Goal: Information Seeking & Learning: Learn about a topic

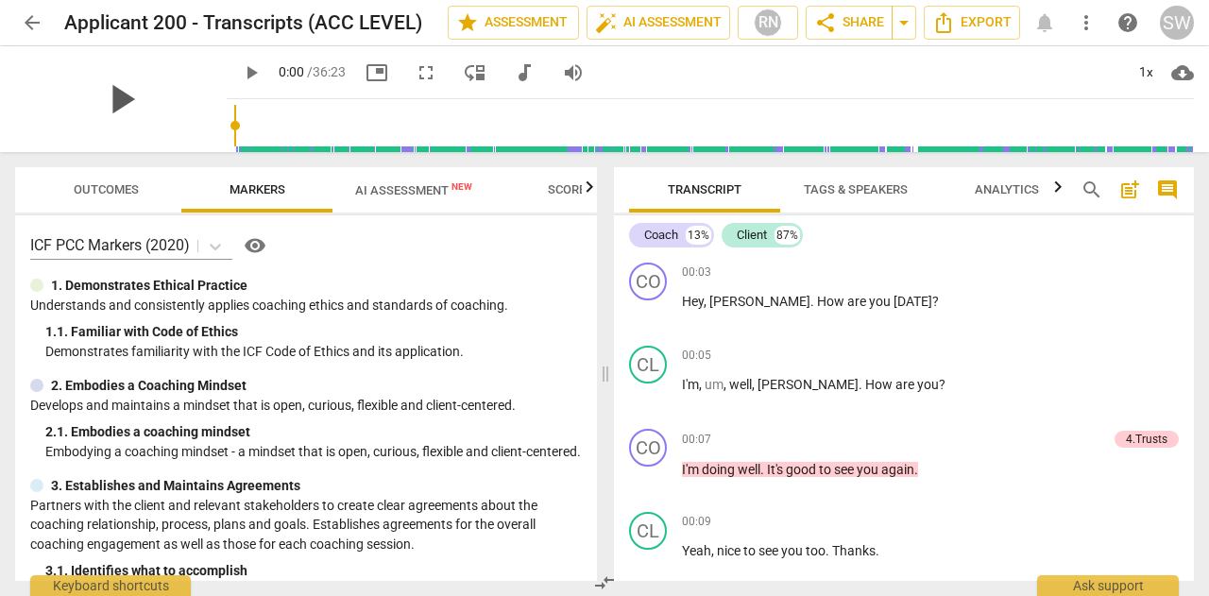
click at [145, 104] on span "play_arrow" at bounding box center [120, 99] width 49 height 49
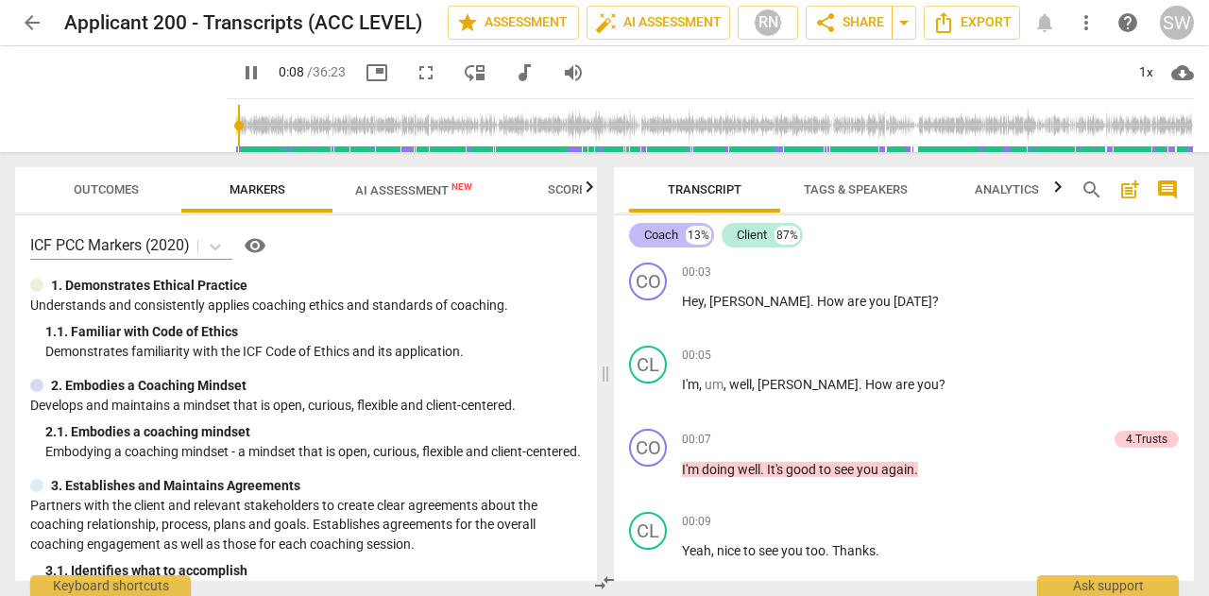
click at [664, 235] on div "Coach" at bounding box center [661, 235] width 34 height 19
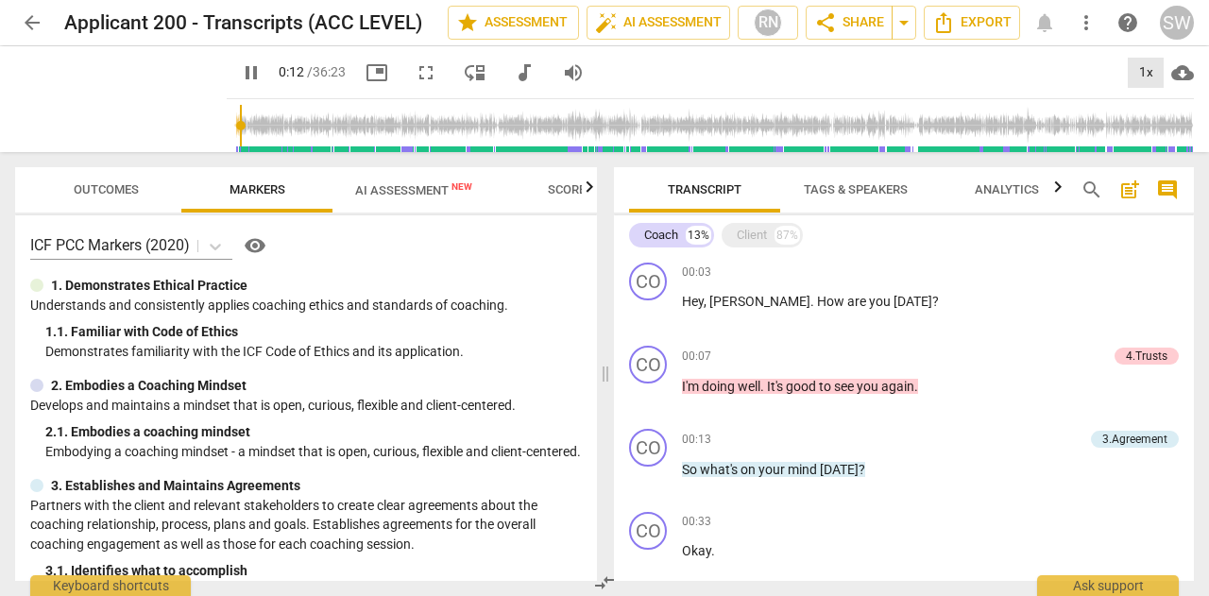
click at [1150, 73] on div "1x" at bounding box center [1146, 73] width 36 height 30
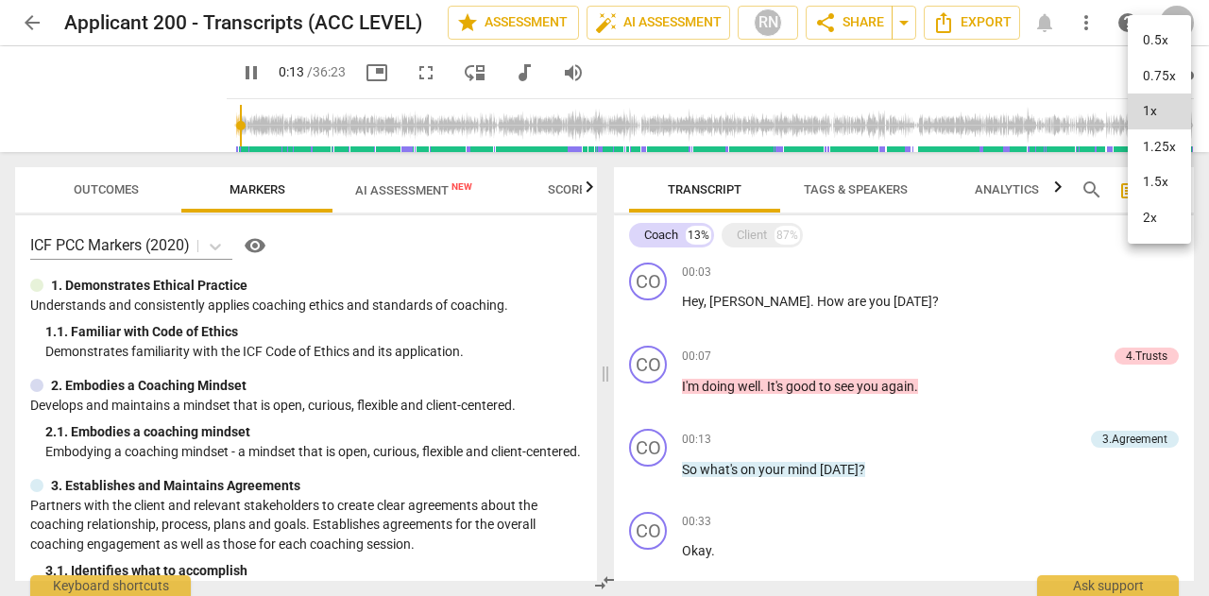
click at [1145, 144] on li "1.25x" at bounding box center [1159, 147] width 63 height 36
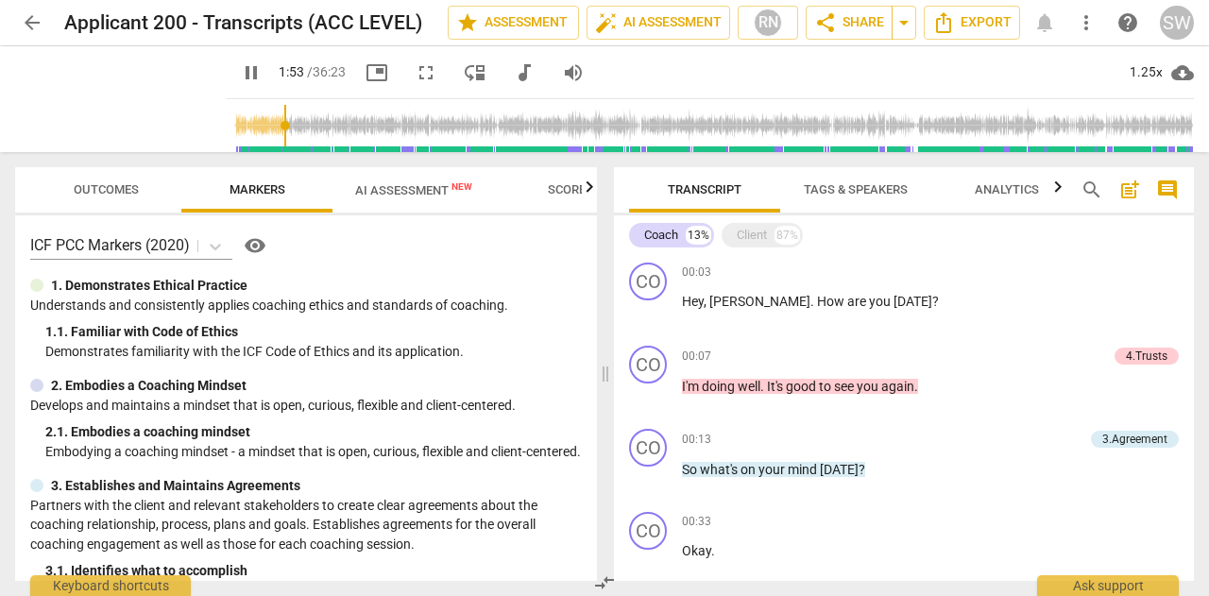
click at [352, 126] on input "range" at bounding box center [714, 125] width 960 height 60
click at [386, 128] on input "range" at bounding box center [714, 125] width 960 height 60
click at [412, 126] on input "range" at bounding box center [714, 125] width 960 height 60
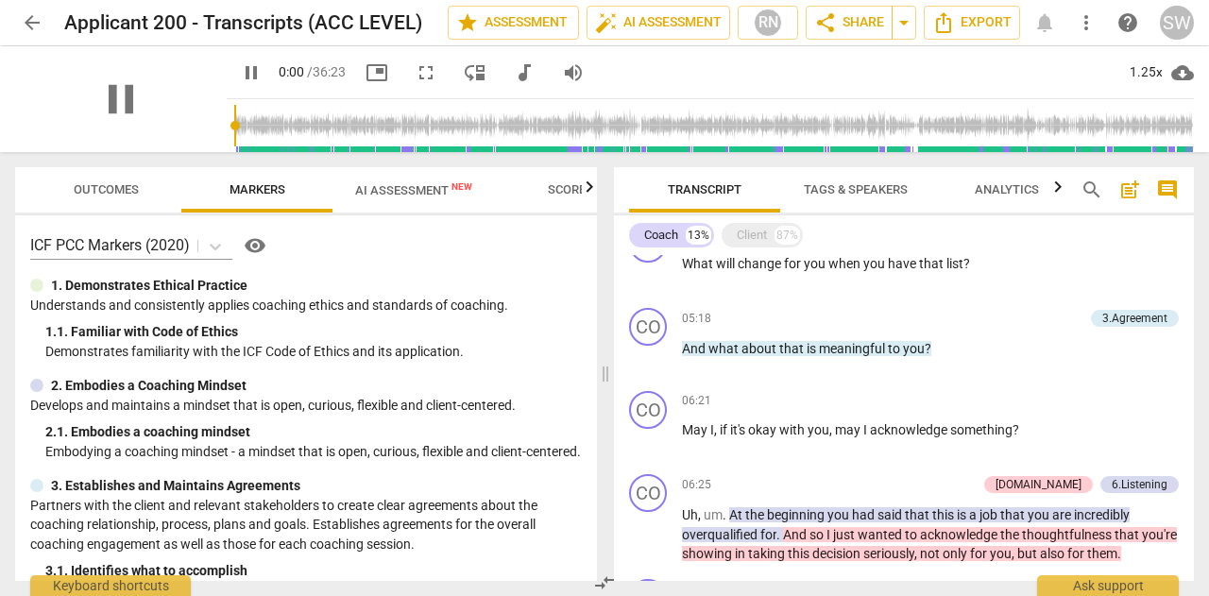
drag, startPoint x: 421, startPoint y: 124, endPoint x: 253, endPoint y: 144, distance: 169.4
click at [253, 144] on input "range" at bounding box center [714, 125] width 960 height 60
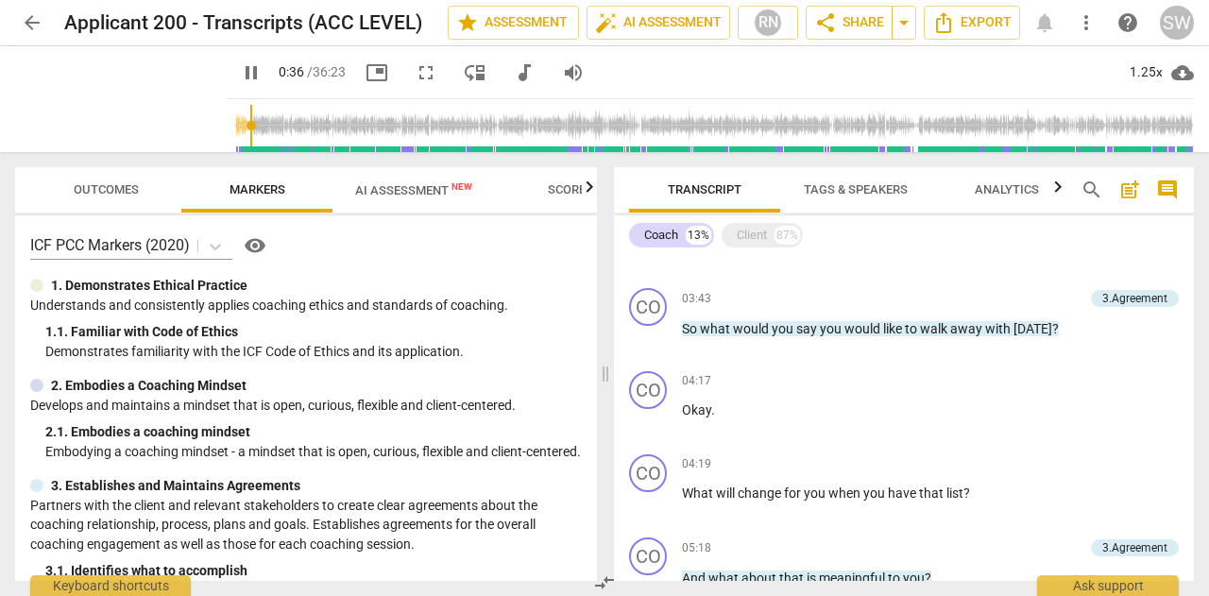
scroll to position [786, 0]
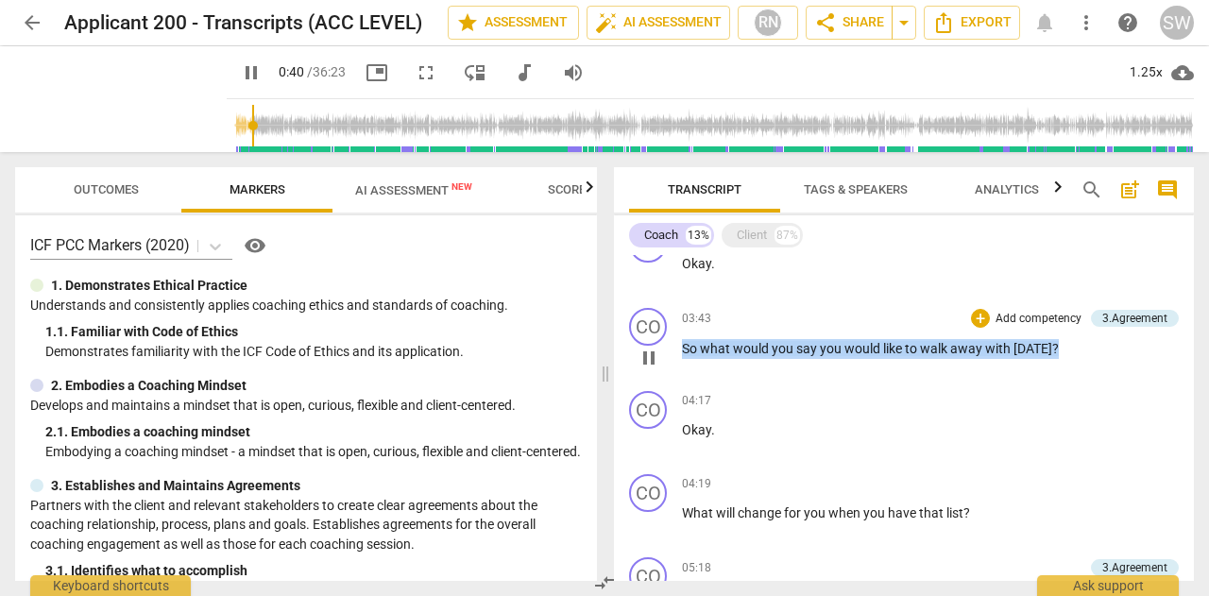
drag, startPoint x: 684, startPoint y: 350, endPoint x: 1052, endPoint y: 348, distance: 368.3
click at [1052, 348] on p "So what would you say you would like to walk away with [DATE] ?" at bounding box center [930, 349] width 497 height 20
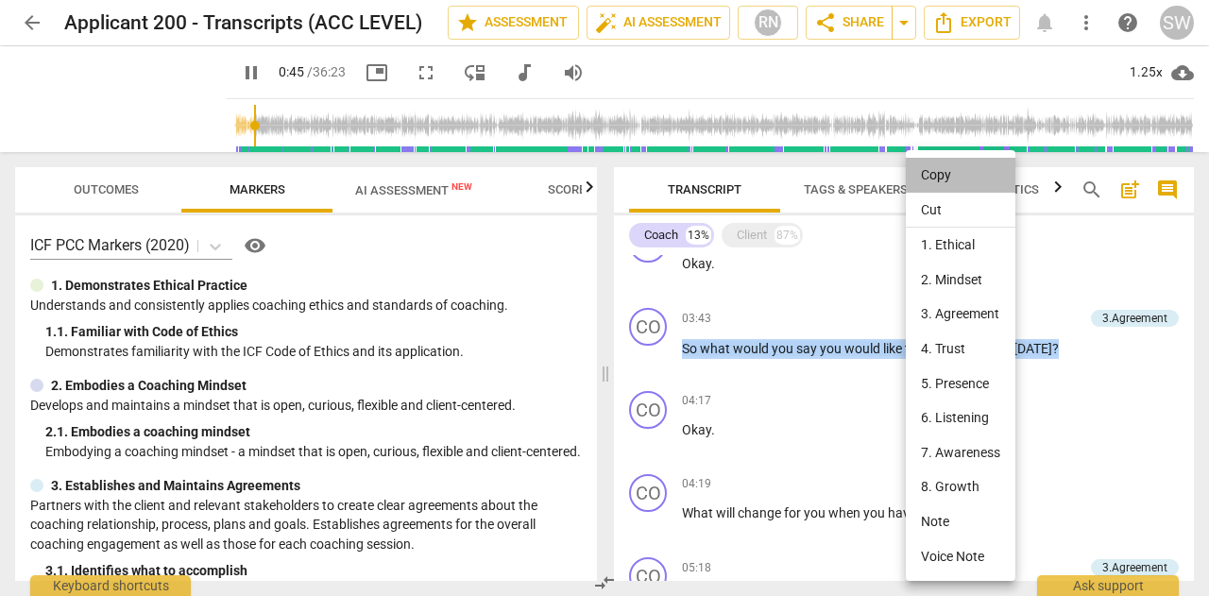
click at [938, 175] on li "Copy" at bounding box center [961, 175] width 110 height 35
copy p "So what would you say you would like to walk away with [DATE] ?"
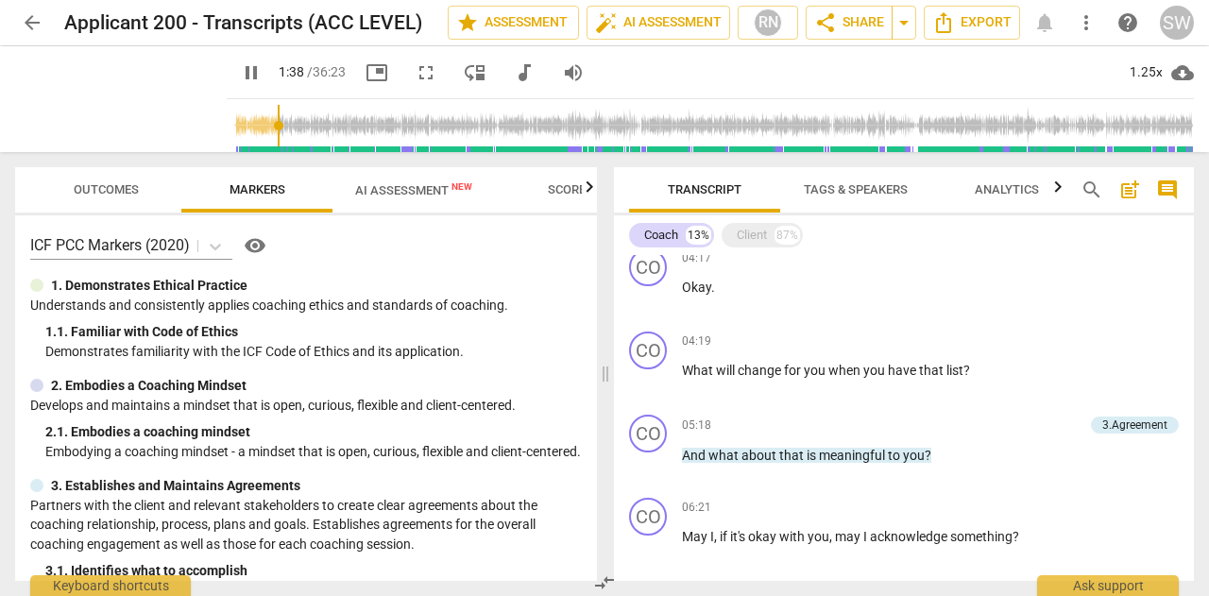
scroll to position [960, 0]
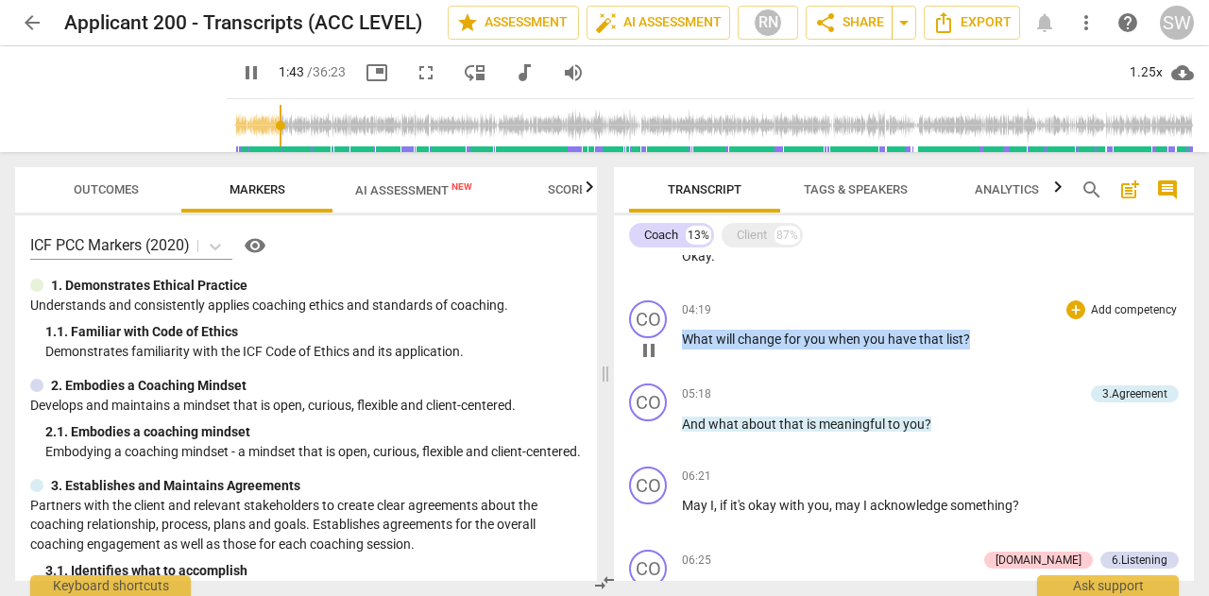
drag, startPoint x: 684, startPoint y: 339, endPoint x: 983, endPoint y: 341, distance: 299.4
click at [983, 341] on p "What will change for you when you have that list ?" at bounding box center [930, 340] width 497 height 20
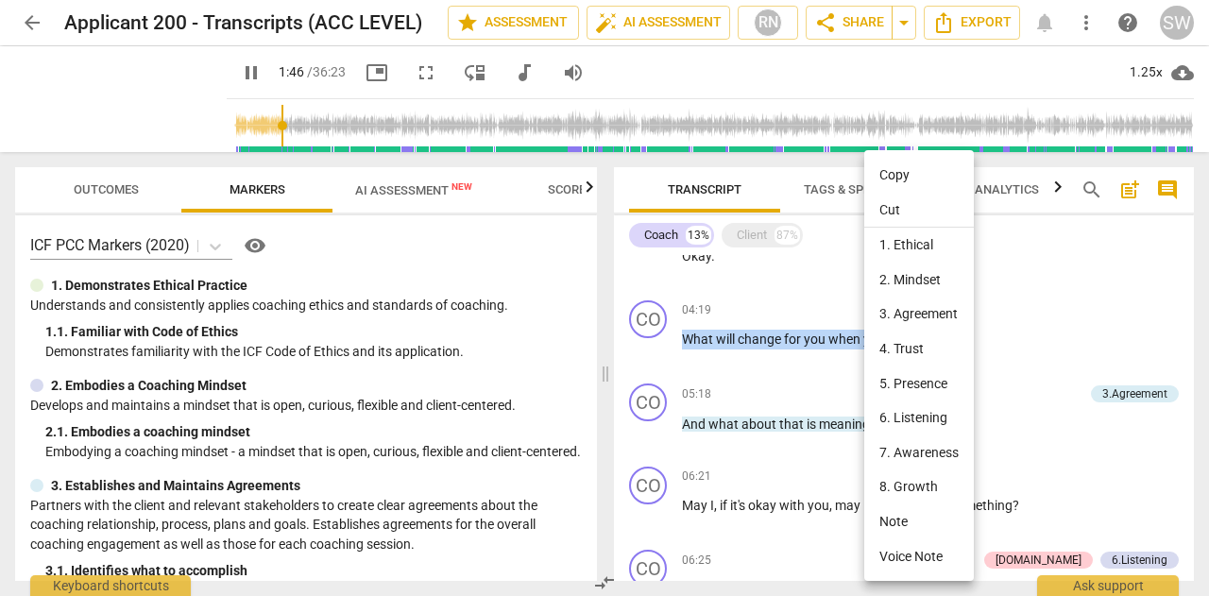
click at [886, 176] on li "Copy" at bounding box center [919, 175] width 110 height 35
copy p "What will change for you when you have that list ?"
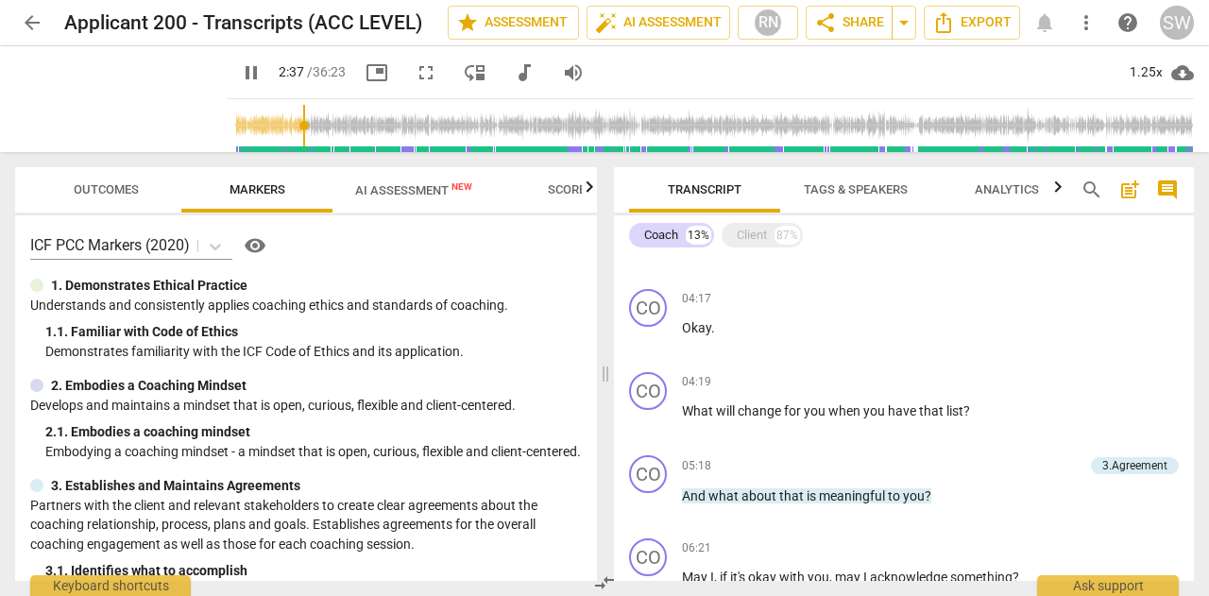
scroll to position [909, 0]
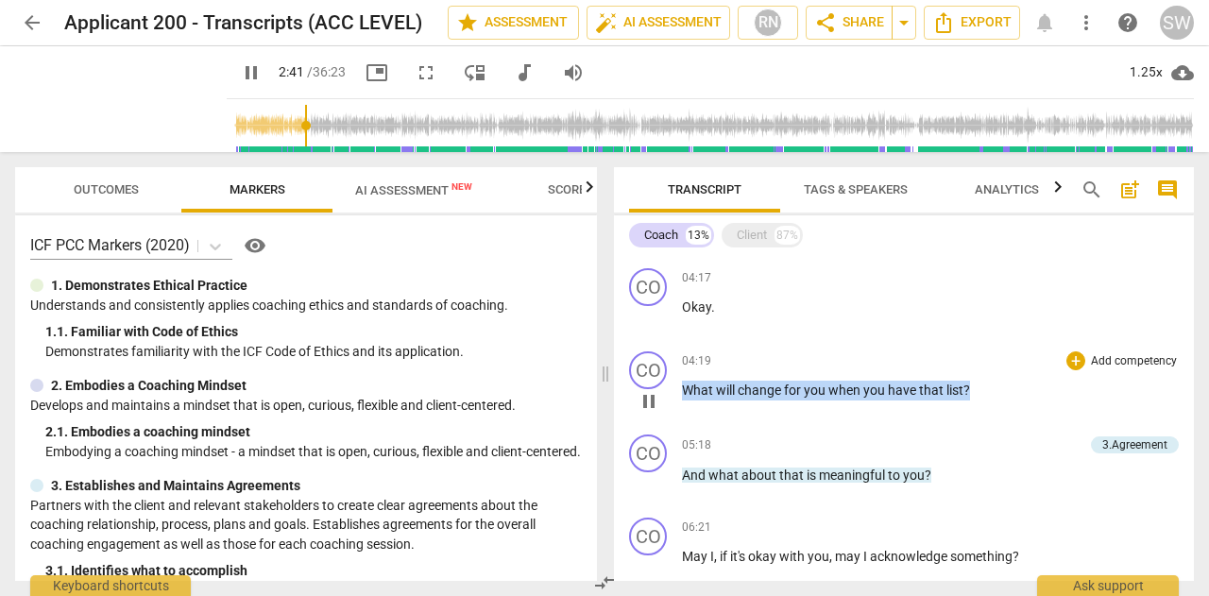
drag, startPoint x: 685, startPoint y: 389, endPoint x: 1022, endPoint y: 379, distance: 337.3
click at [1022, 379] on div "04:19 + Add competency keyboard_arrow_right What will change for you when you h…" at bounding box center [930, 385] width 497 height 68
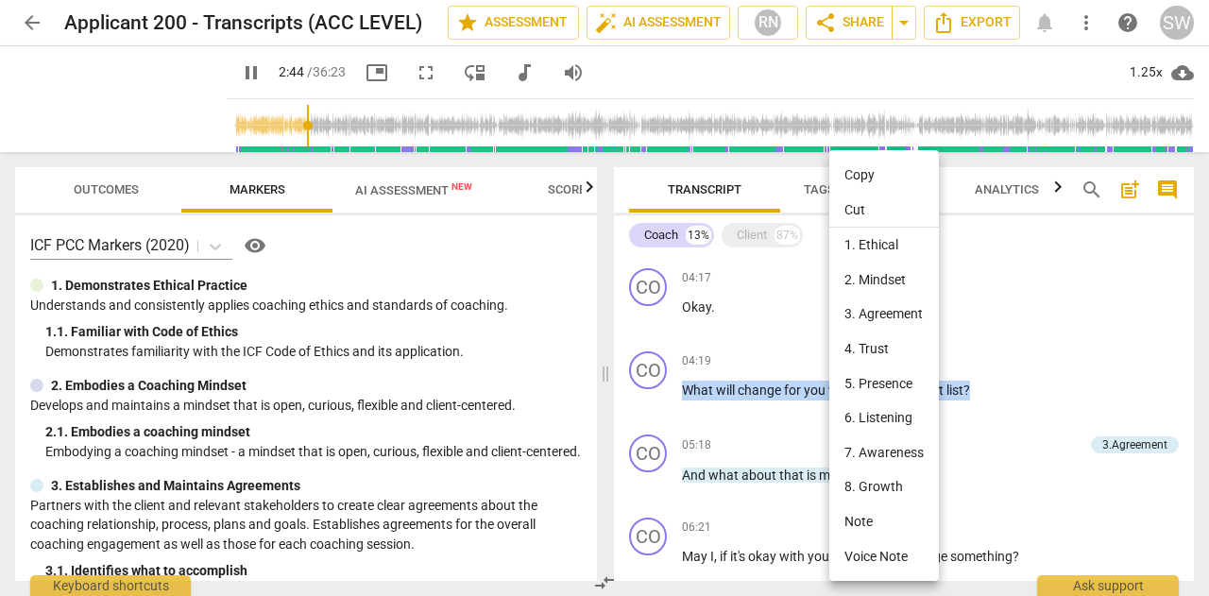
click at [885, 173] on li "Copy" at bounding box center [884, 175] width 110 height 35
copy p "What will change for you when you have that list ?"
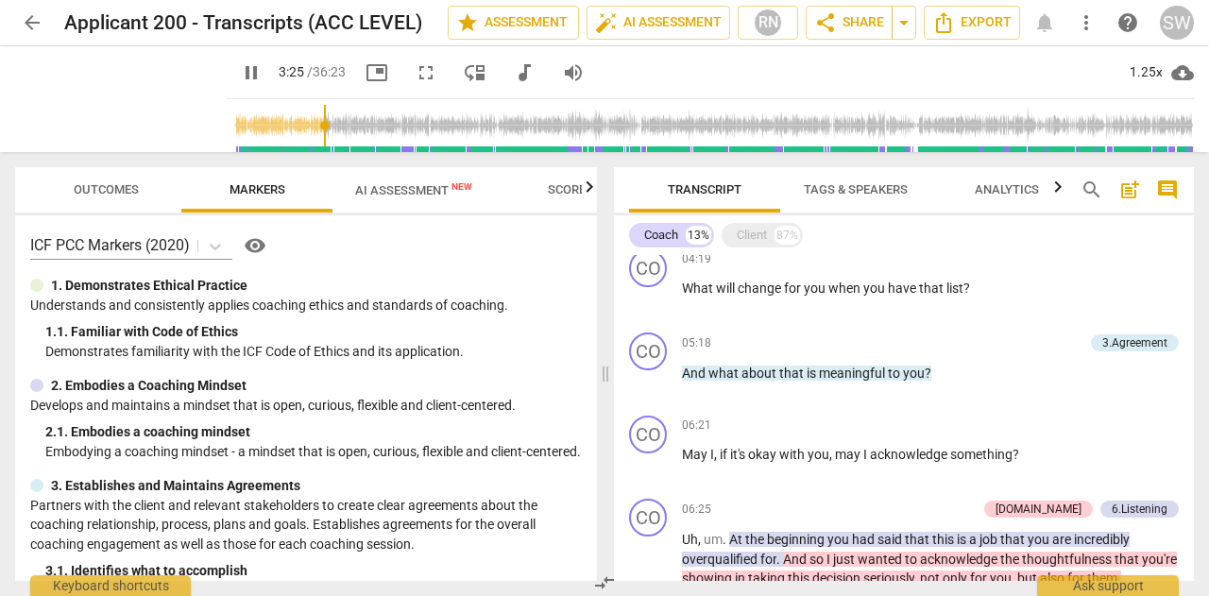
scroll to position [1020, 0]
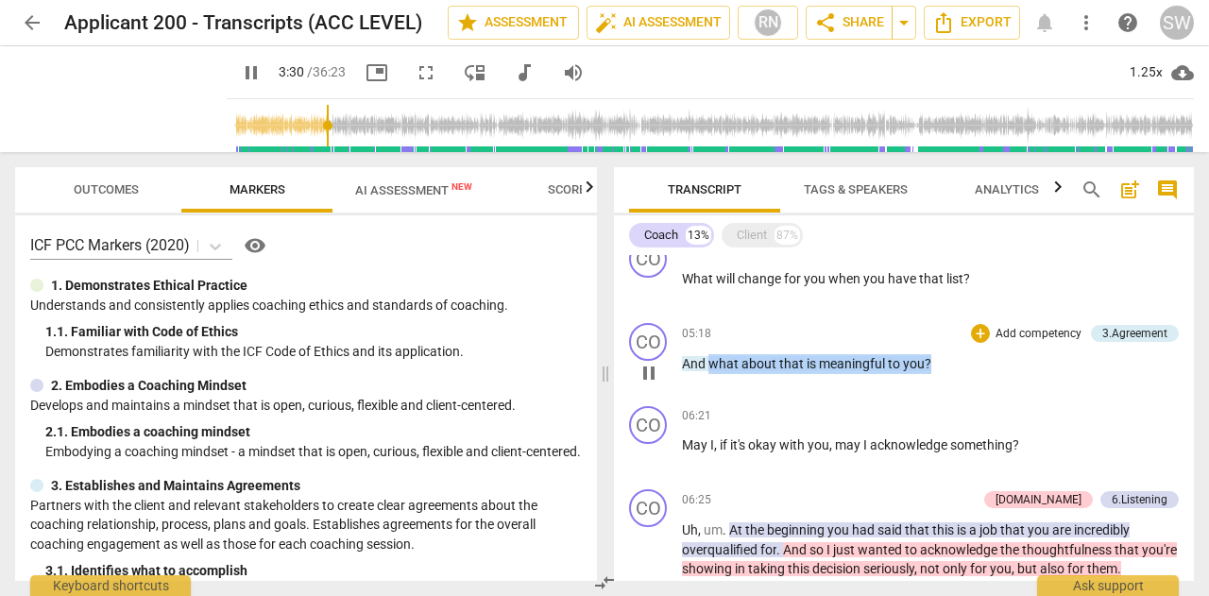
drag, startPoint x: 710, startPoint y: 364, endPoint x: 929, endPoint y: 358, distance: 219.2
click at [929, 358] on p "And what about that is meaningful to you ?" at bounding box center [930, 364] width 497 height 20
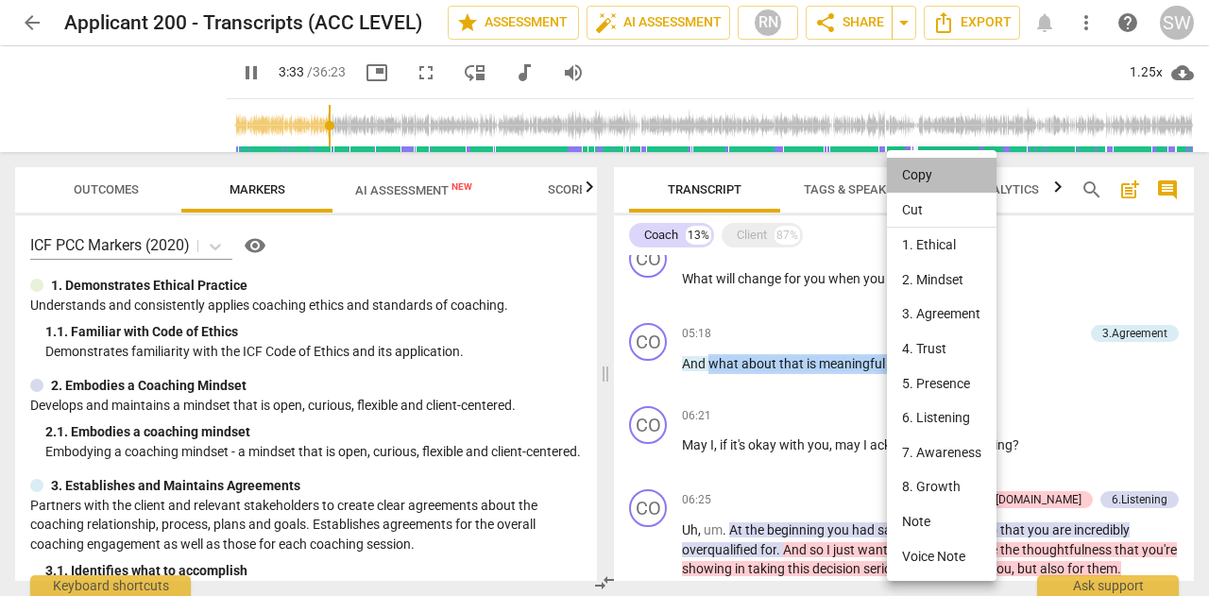
click at [930, 171] on li "Copy" at bounding box center [942, 175] width 110 height 35
copy p "what about that is meaningful to you ?"
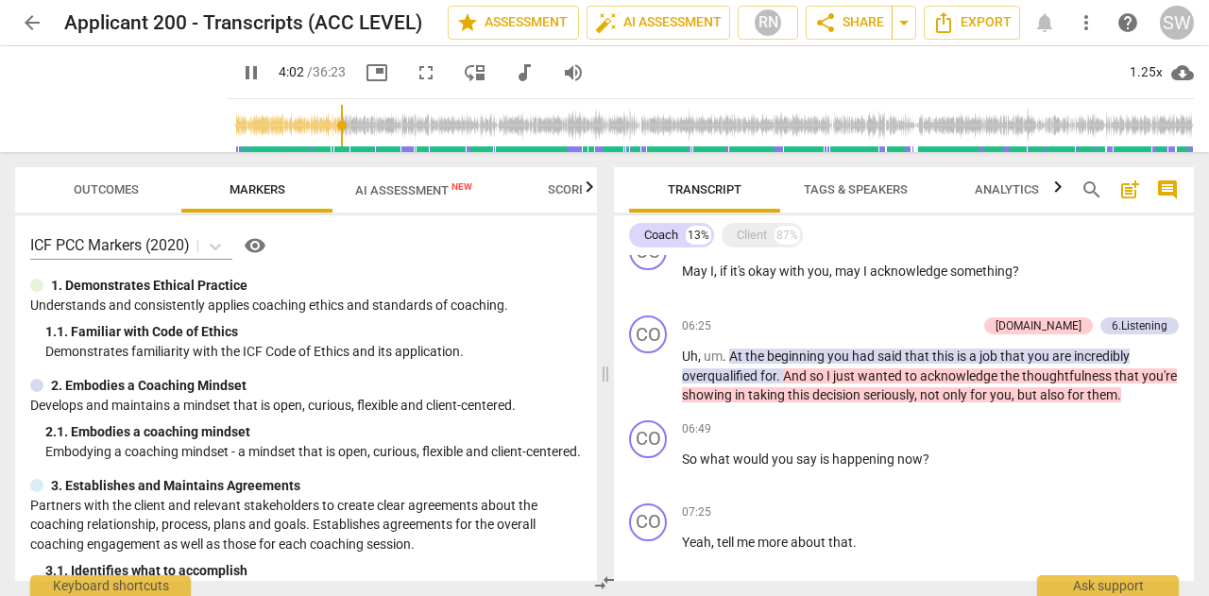
scroll to position [1204, 0]
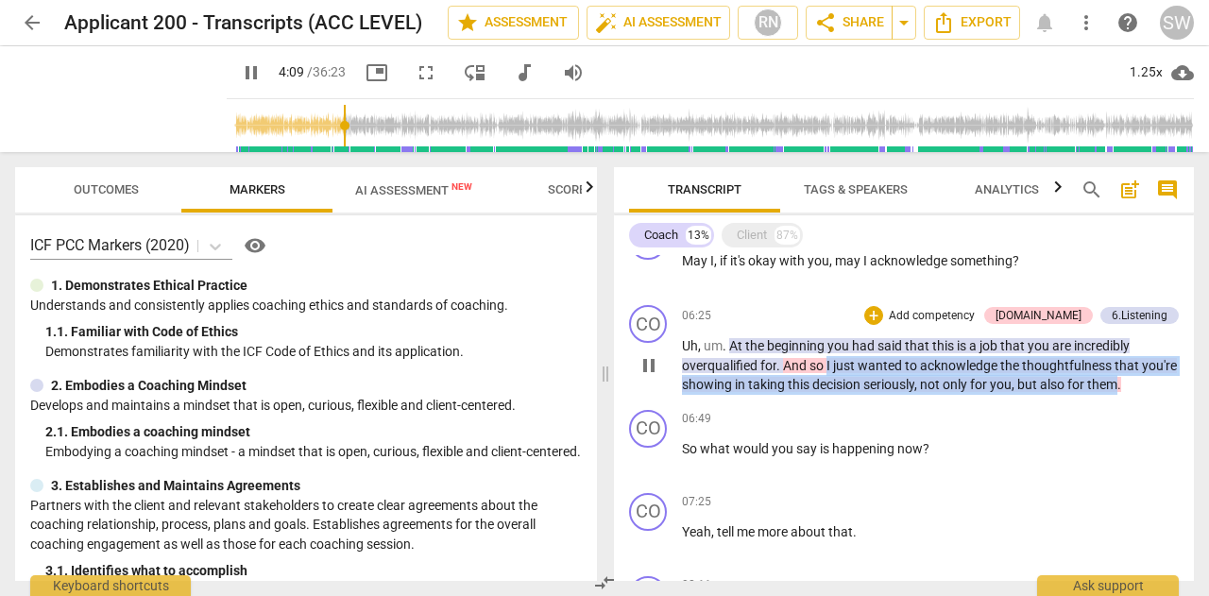
drag, startPoint x: 825, startPoint y: 358, endPoint x: 1158, endPoint y: 390, distance: 334.0
click at [1158, 390] on p "Uh , um . At the beginning you had said that this is a job that you are incredi…" at bounding box center [930, 365] width 497 height 59
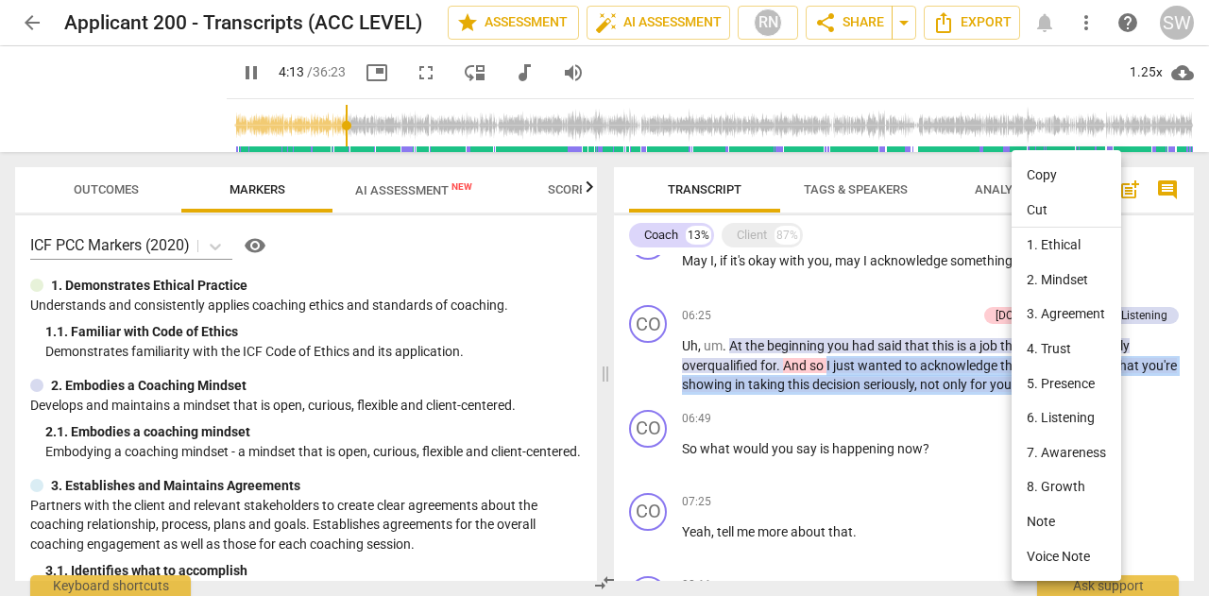
click at [1048, 174] on li "Copy" at bounding box center [1066, 175] width 110 height 35
copy p "I just wanted to acknowledge the thoughtfulness that you're showing in taking t…"
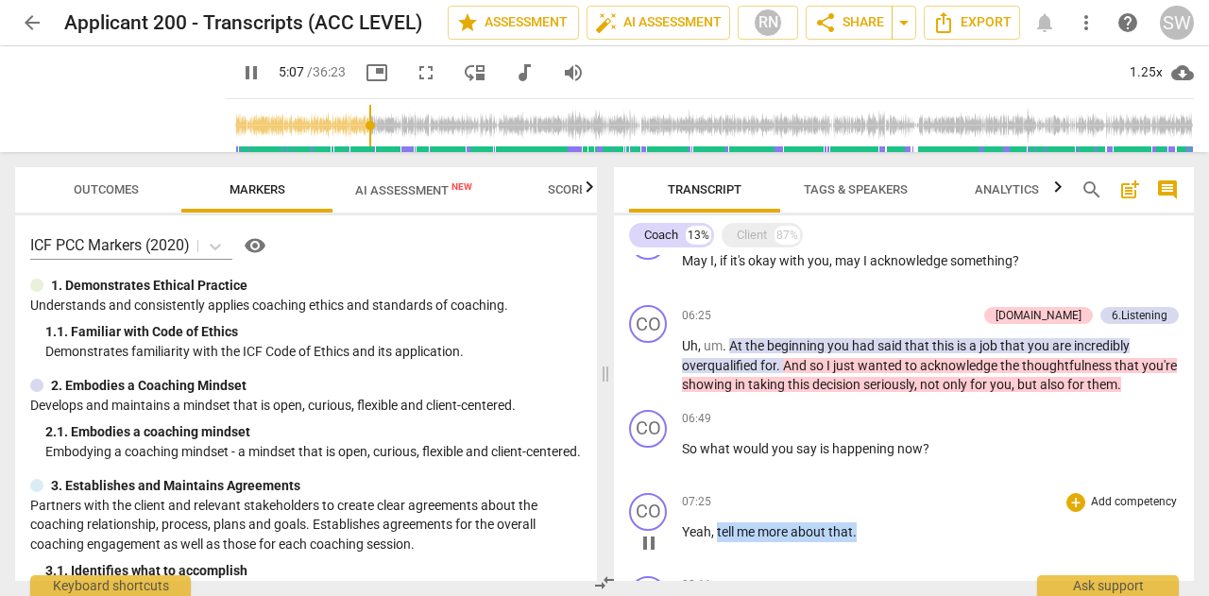
drag, startPoint x: 715, startPoint y: 532, endPoint x: 902, endPoint y: 518, distance: 187.5
click at [902, 518] on div "07:25 + Add competency keyboard_arrow_right Yeah , tell me more about that ." at bounding box center [930, 527] width 497 height 68
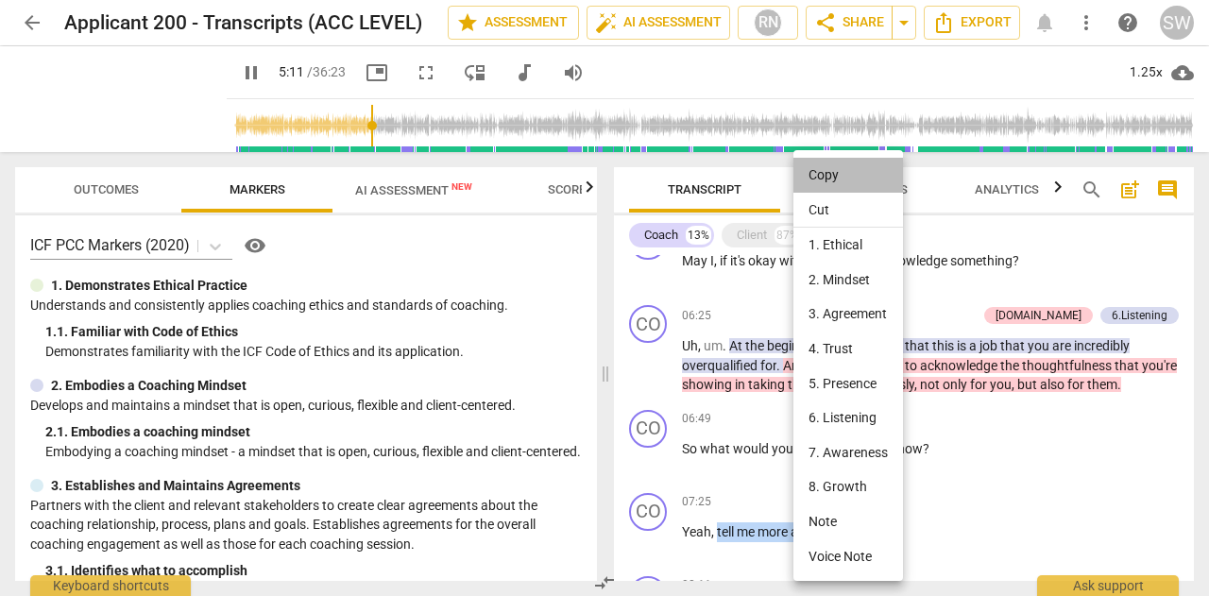
click at [827, 169] on li "Copy" at bounding box center [848, 175] width 110 height 35
copy p "tell me more about that ."
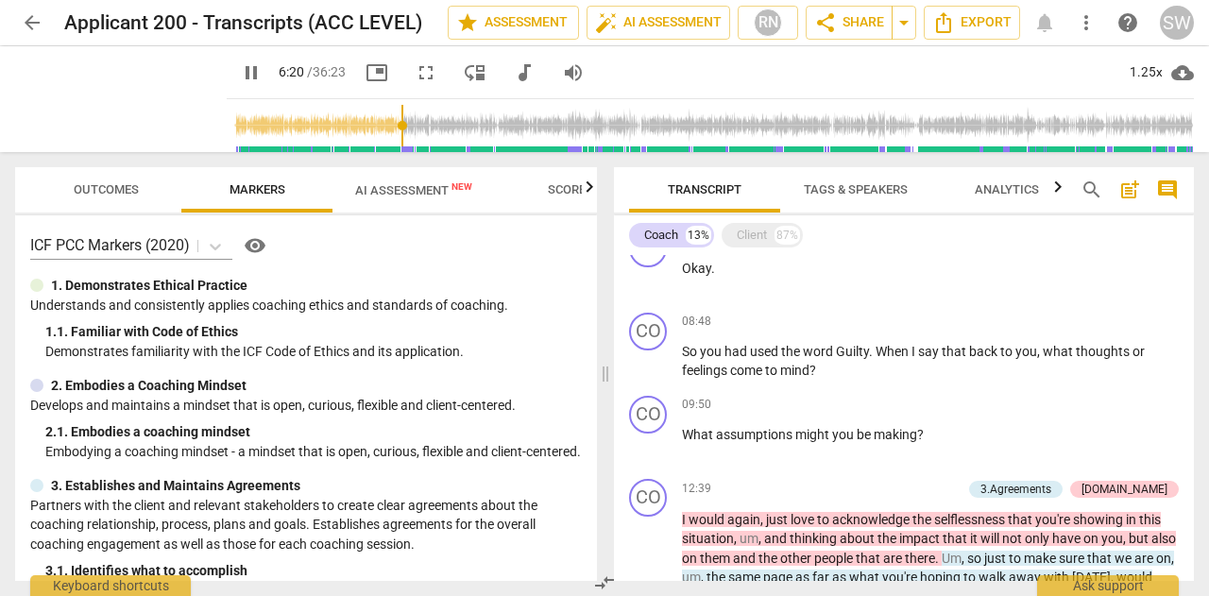
scroll to position [1561, 0]
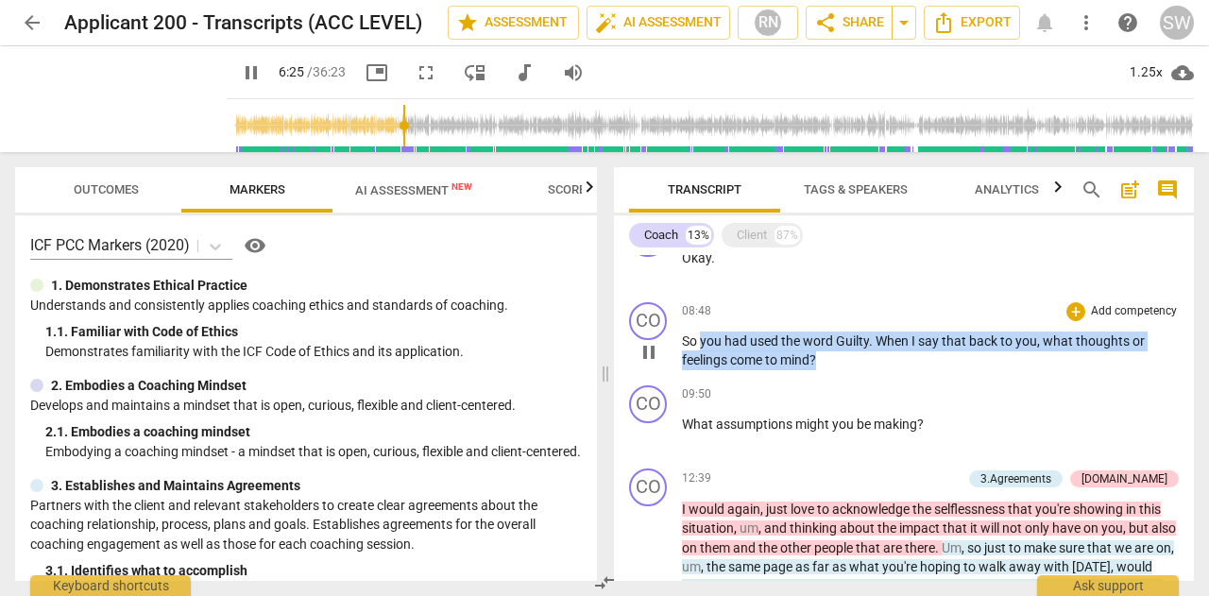
drag, startPoint x: 699, startPoint y: 340, endPoint x: 829, endPoint y: 364, distance: 132.4
click at [829, 364] on p "So you had used the word Guilty . When I say that back to you , what thoughts o…" at bounding box center [930, 350] width 497 height 39
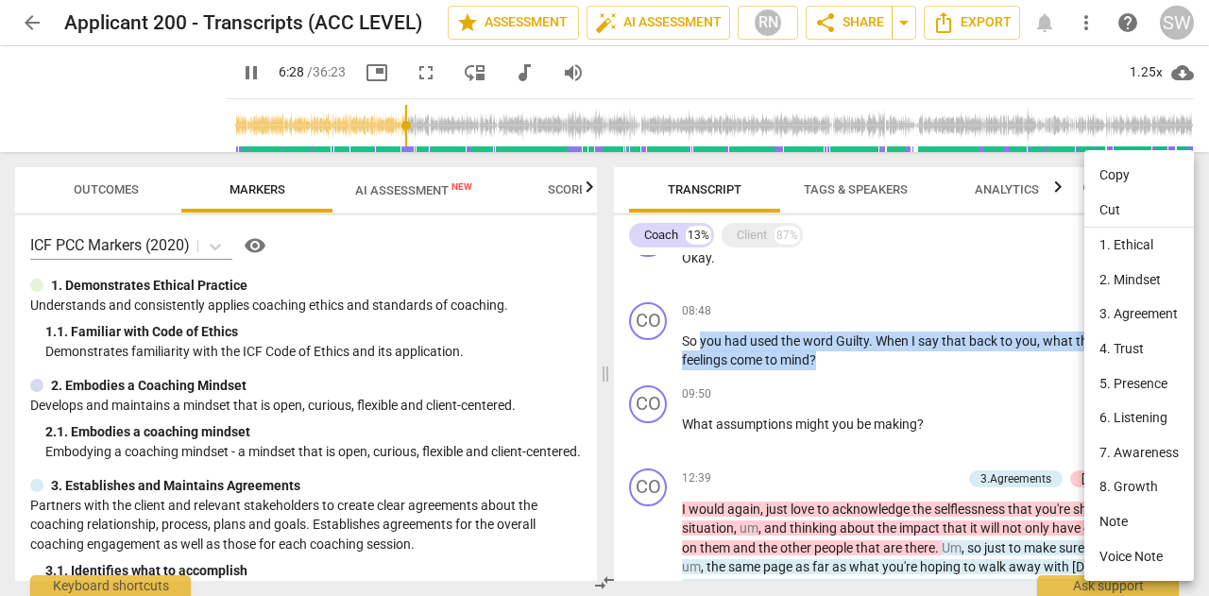
click at [1117, 180] on li "Copy" at bounding box center [1139, 175] width 110 height 35
copy p "you had used the word Guilty . When I say that back to you , what thoughts or f…"
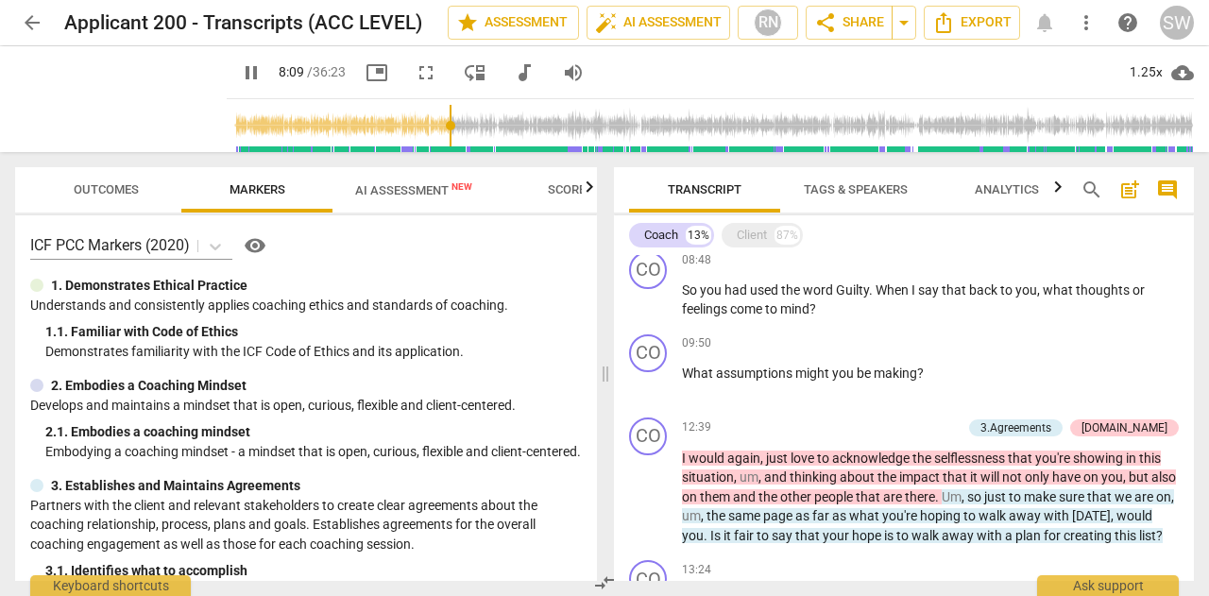
scroll to position [1632, 0]
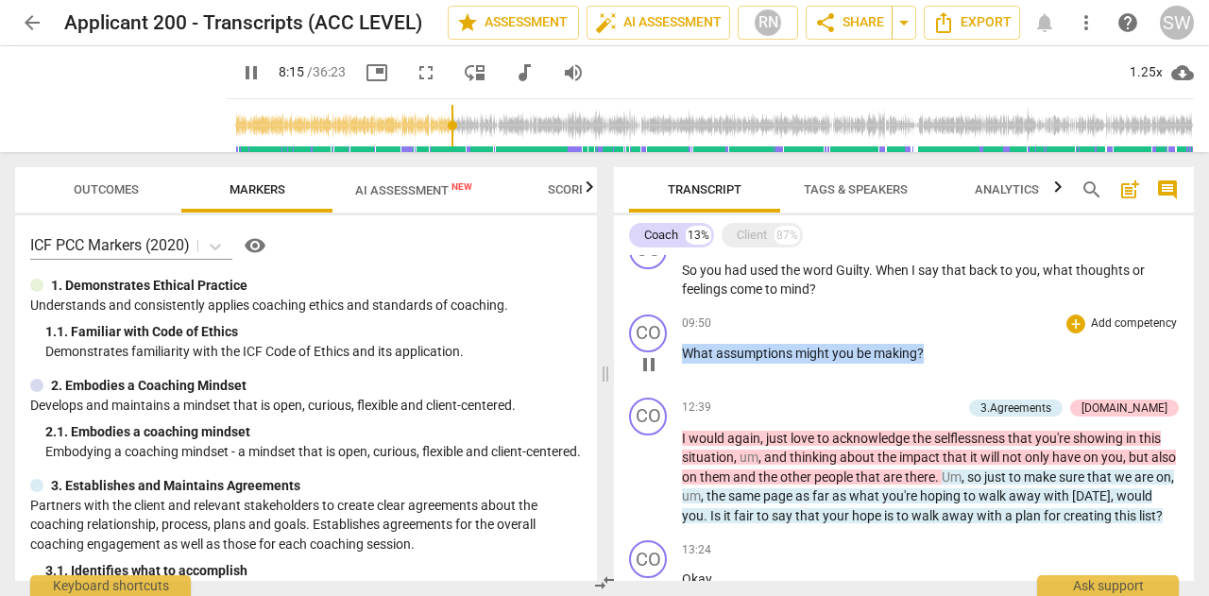
drag, startPoint x: 684, startPoint y: 350, endPoint x: 944, endPoint y: 339, distance: 260.9
click at [944, 339] on div "09:50 + Add competency keyboard_arrow_right What assumptions might you be makin…" at bounding box center [930, 348] width 497 height 68
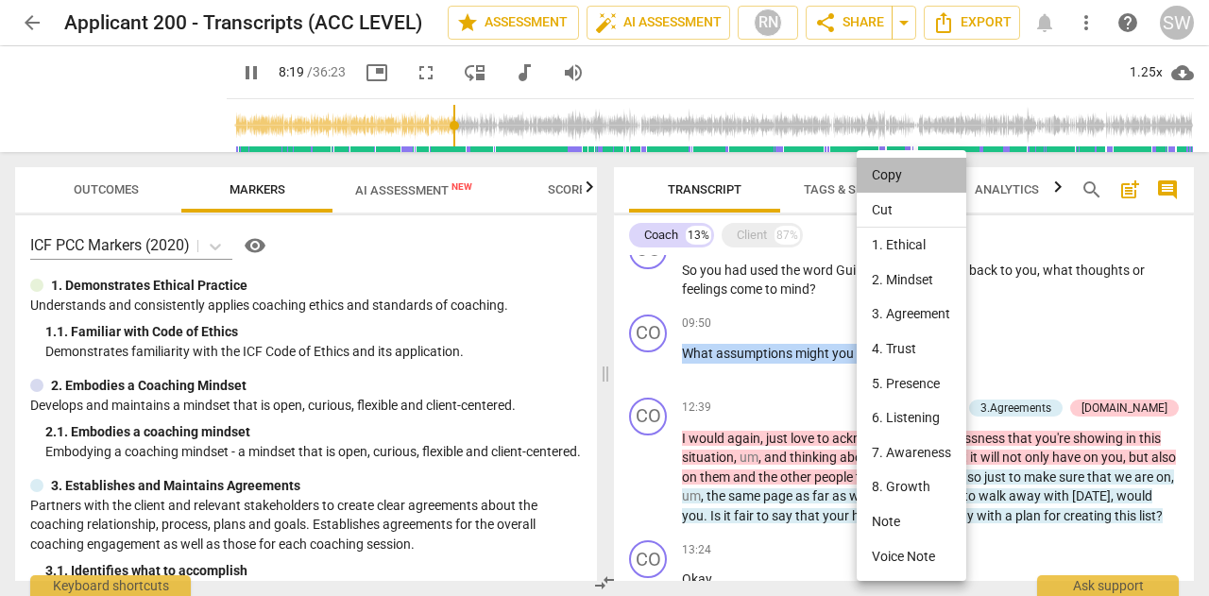
click at [893, 172] on li "Copy" at bounding box center [912, 175] width 110 height 35
copy p "What assumptions might you be making ?"
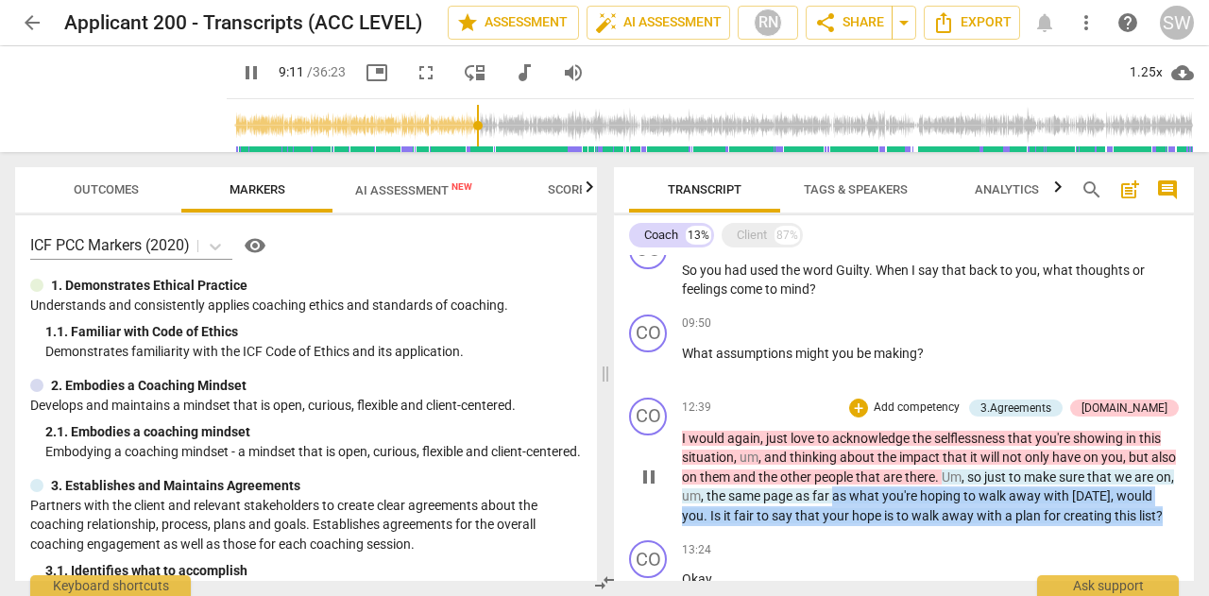
drag, startPoint x: 876, startPoint y: 498, endPoint x: 763, endPoint y: 532, distance: 118.3
click at [763, 526] on p "I would again , just love to acknowledge the selflessness that you're showing i…" at bounding box center [930, 477] width 497 height 97
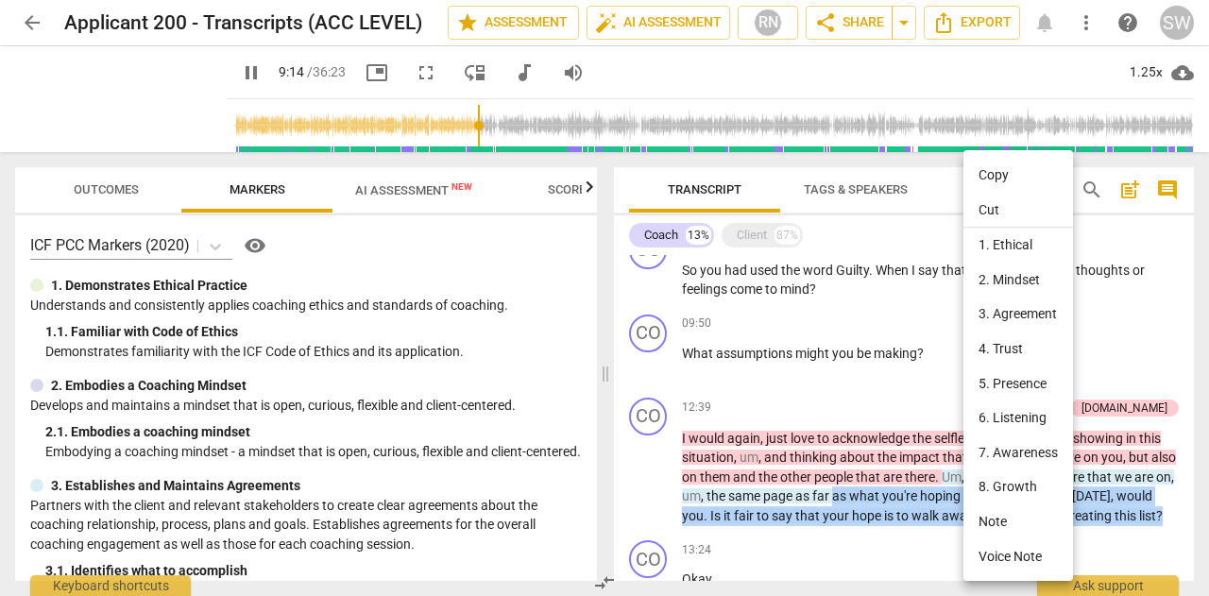
click at [1012, 180] on li "Copy" at bounding box center [1018, 175] width 110 height 35
copy p "as what you're hoping to walk away with [DATE] , would you . Is it fair to say …"
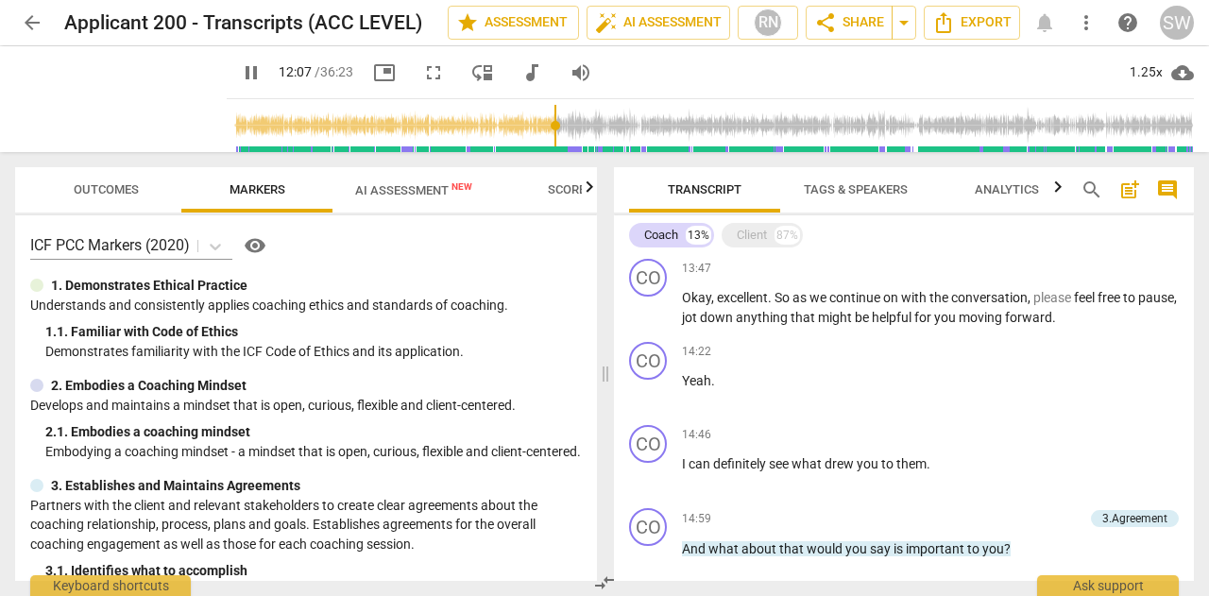
scroll to position [2132, 0]
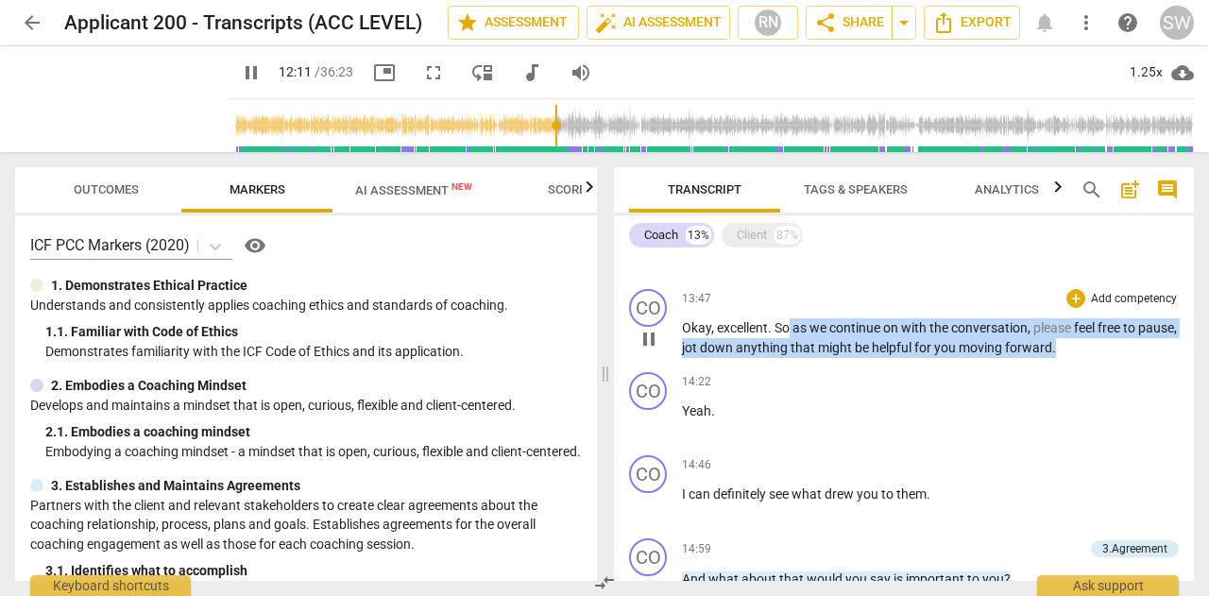
drag, startPoint x: 791, startPoint y: 346, endPoint x: 1114, endPoint y: 365, distance: 323.6
click at [1114, 357] on p "Okay , excellent . So as we continue on with the conversation , please feel fre…" at bounding box center [930, 337] width 497 height 39
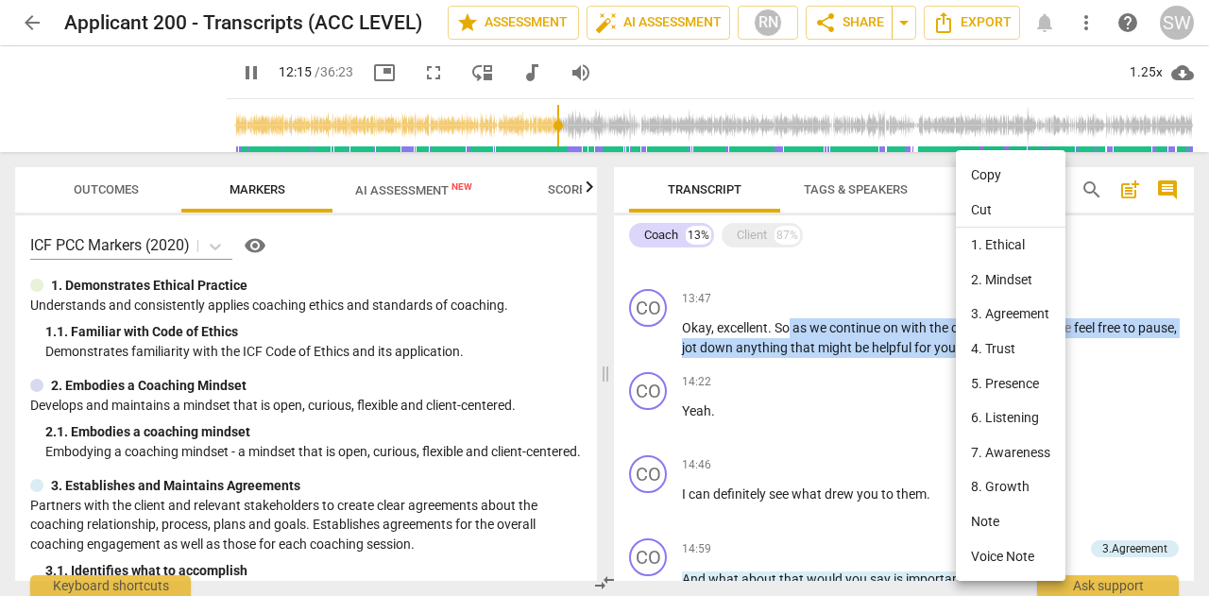
click at [994, 177] on li "Copy" at bounding box center [1011, 175] width 110 height 35
copy p "as we continue on with the conversation , please feel free to pause , jot down …"
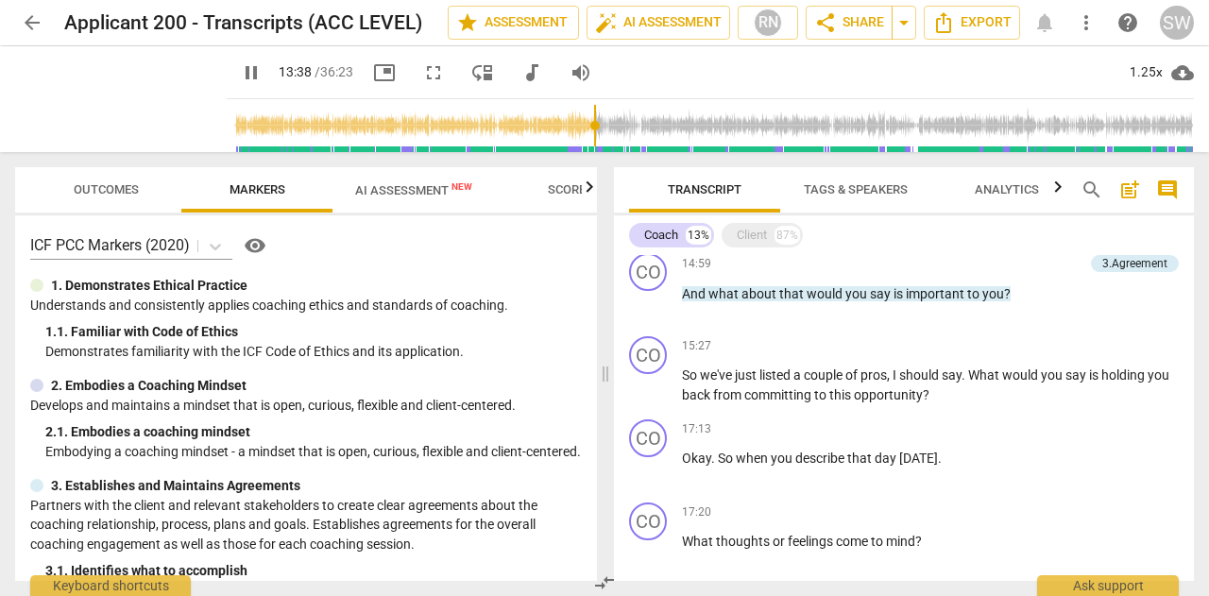
scroll to position [2428, 0]
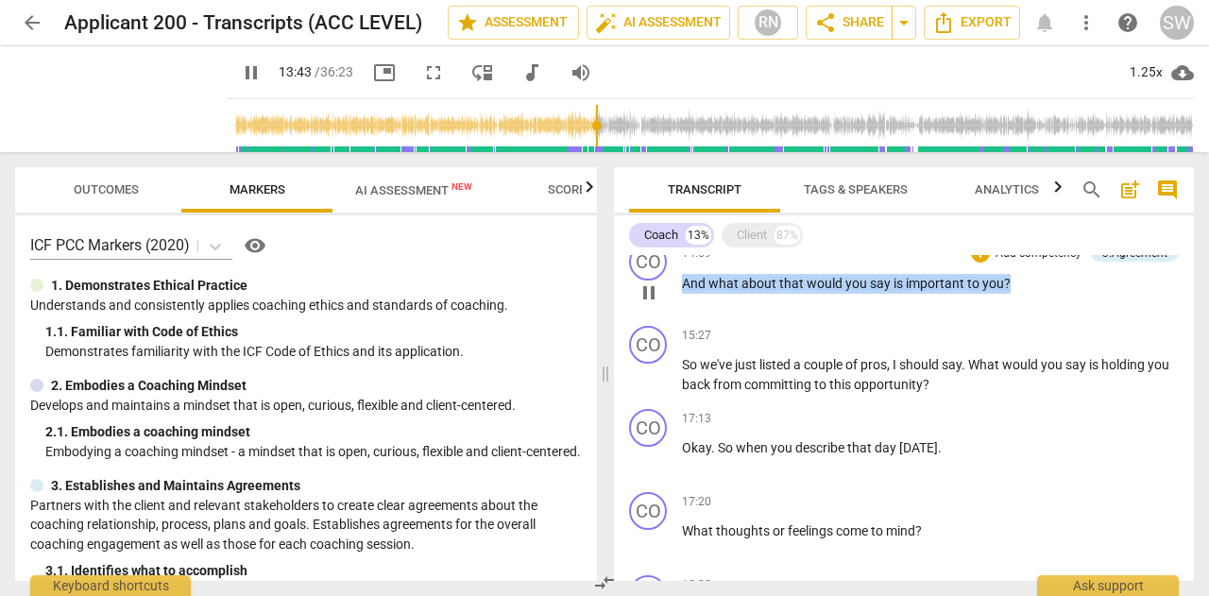
drag, startPoint x: 684, startPoint y: 305, endPoint x: 1014, endPoint y: 307, distance: 330.5
click at [1014, 294] on p "And what about that would you say is important to you ?" at bounding box center [930, 284] width 497 height 20
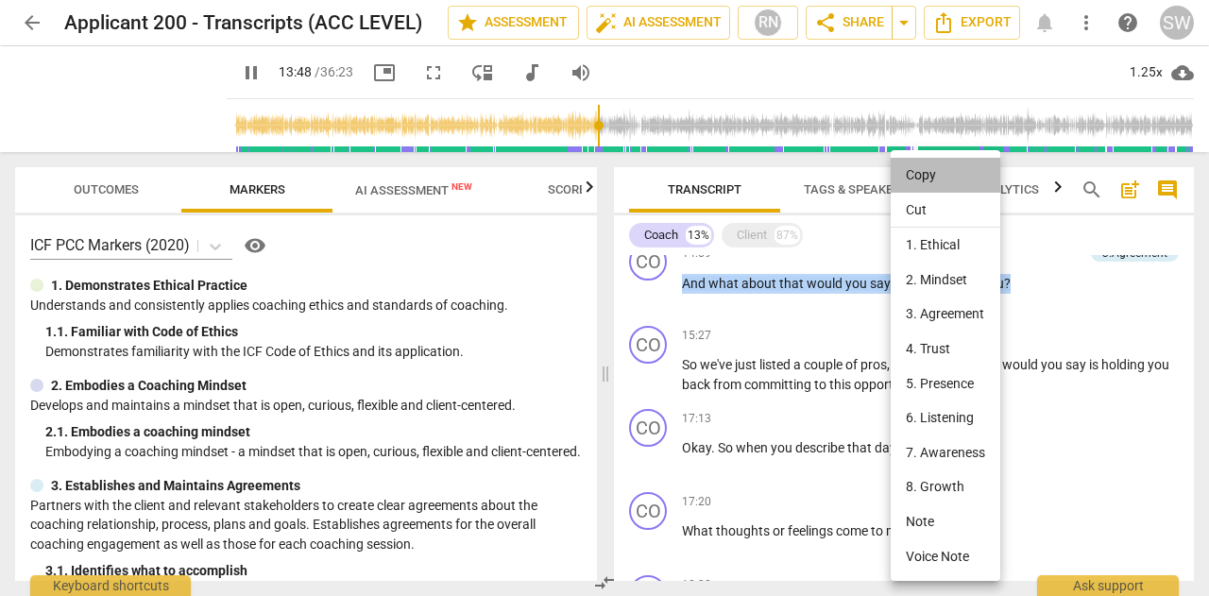
click at [922, 176] on li "Copy" at bounding box center [946, 175] width 110 height 35
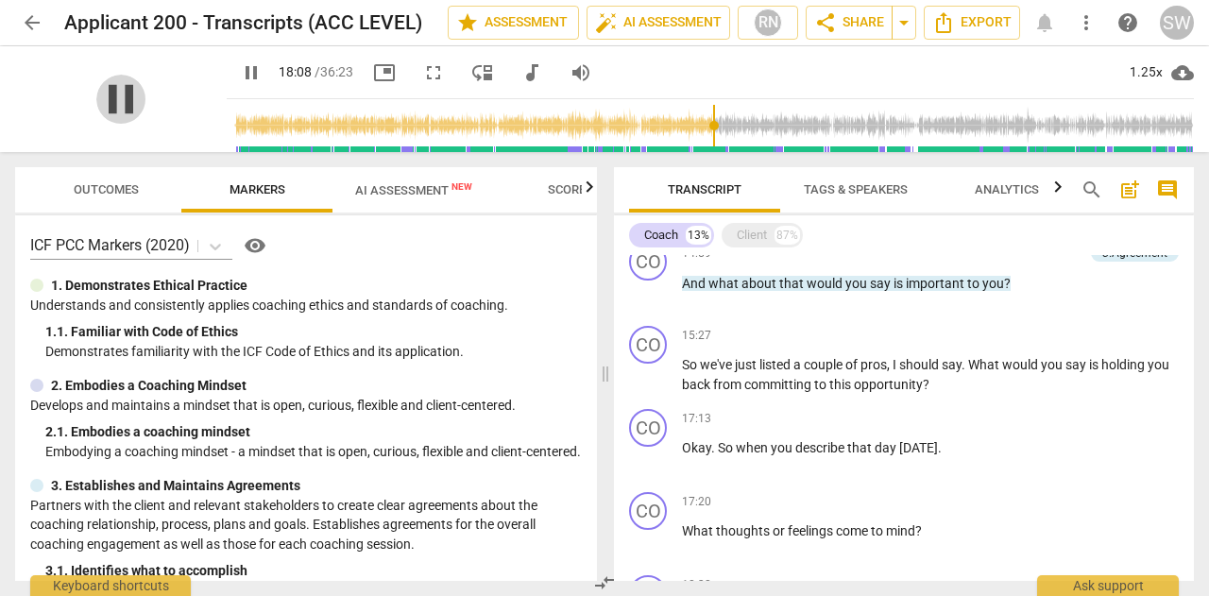
click at [144, 101] on span "pause" at bounding box center [120, 99] width 49 height 49
click at [145, 97] on span "play_arrow" at bounding box center [120, 99] width 49 height 49
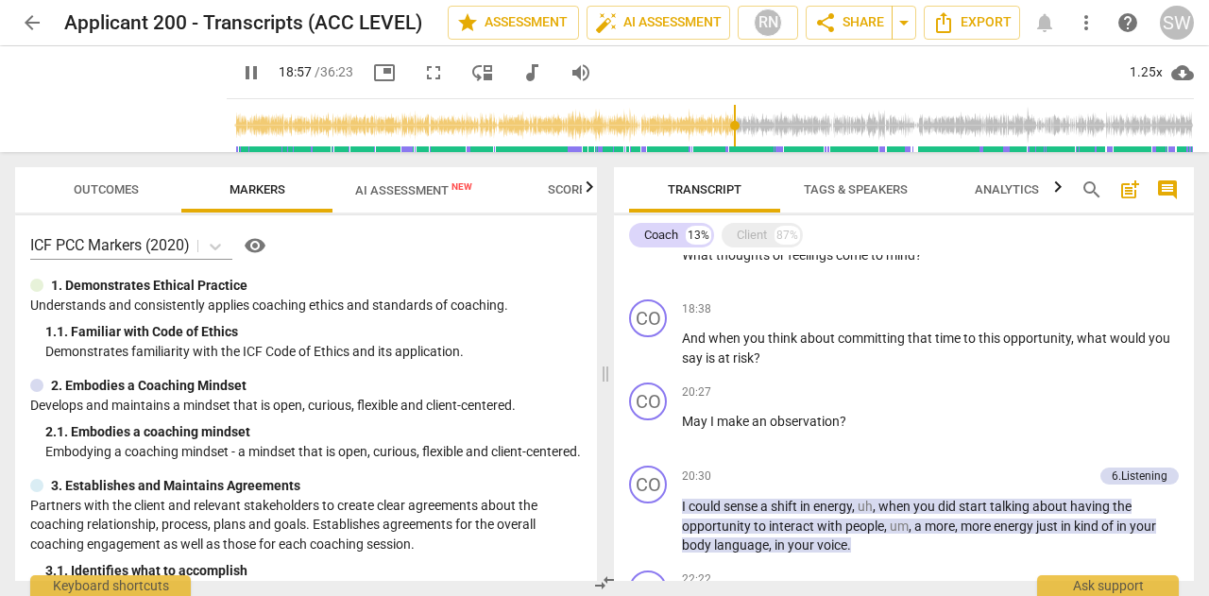
scroll to position [2653, 0]
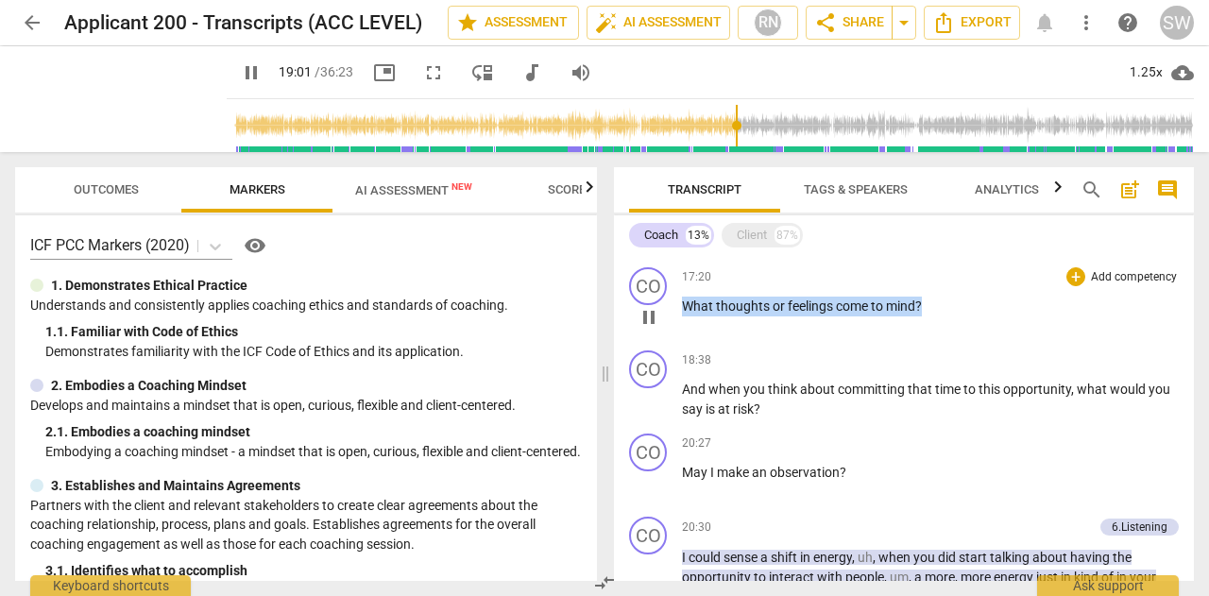
drag, startPoint x: 684, startPoint y: 328, endPoint x: 956, endPoint y: 343, distance: 272.4
click at [956, 335] on div "17:20 + Add competency keyboard_arrow_right What thoughts or feelings come to m…" at bounding box center [930, 301] width 497 height 68
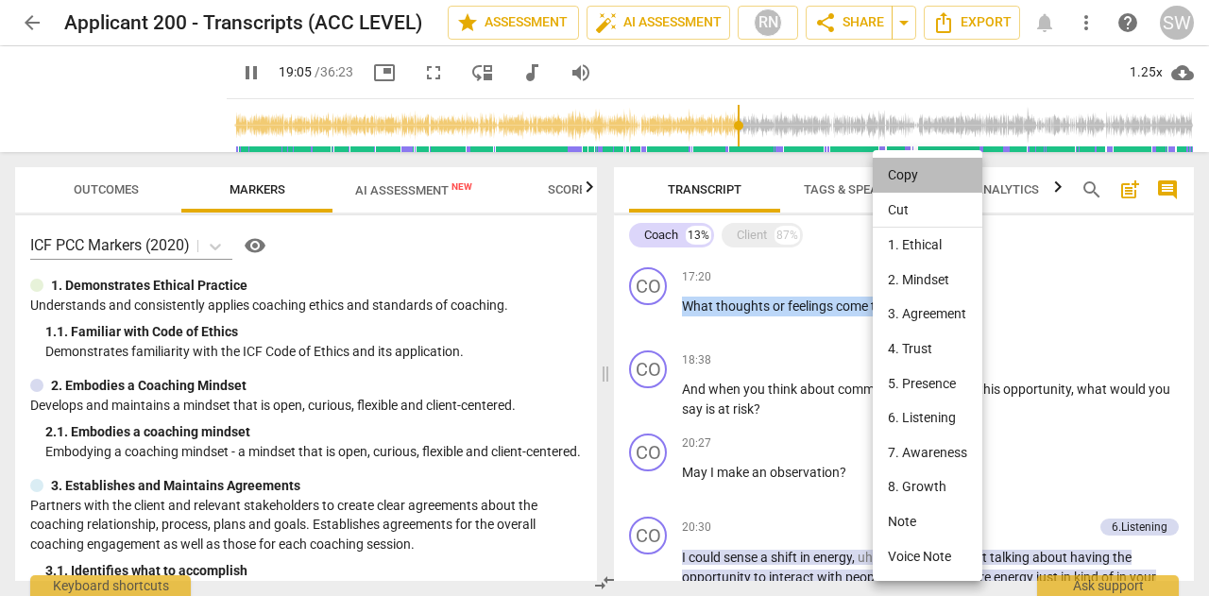
click at [911, 174] on li "Copy" at bounding box center [928, 175] width 110 height 35
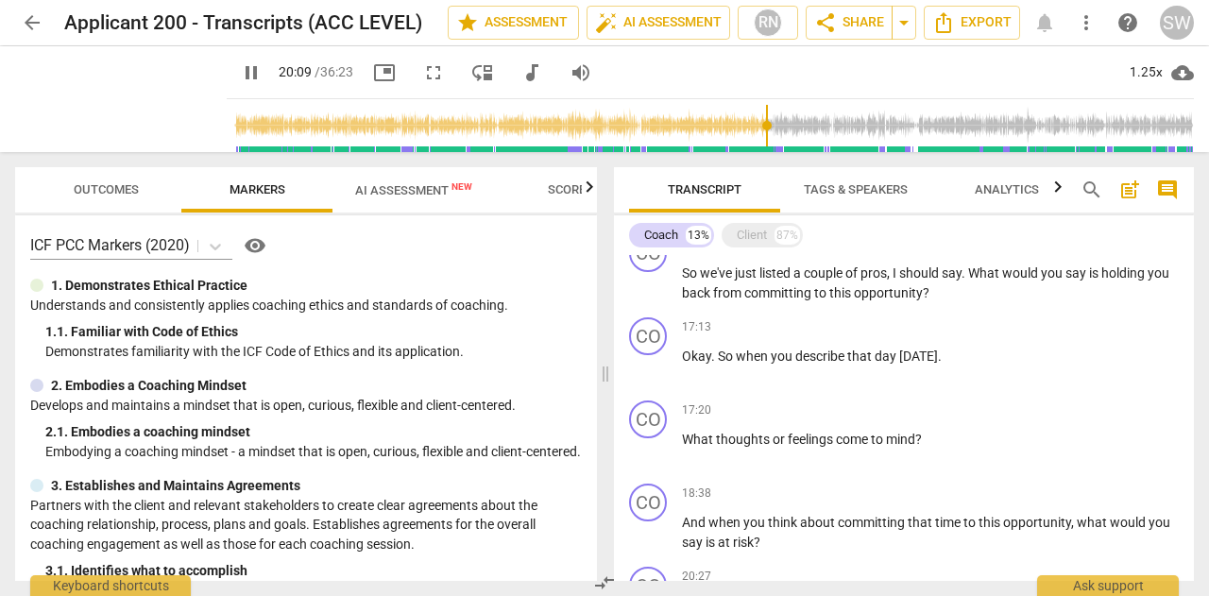
scroll to position [2500, 0]
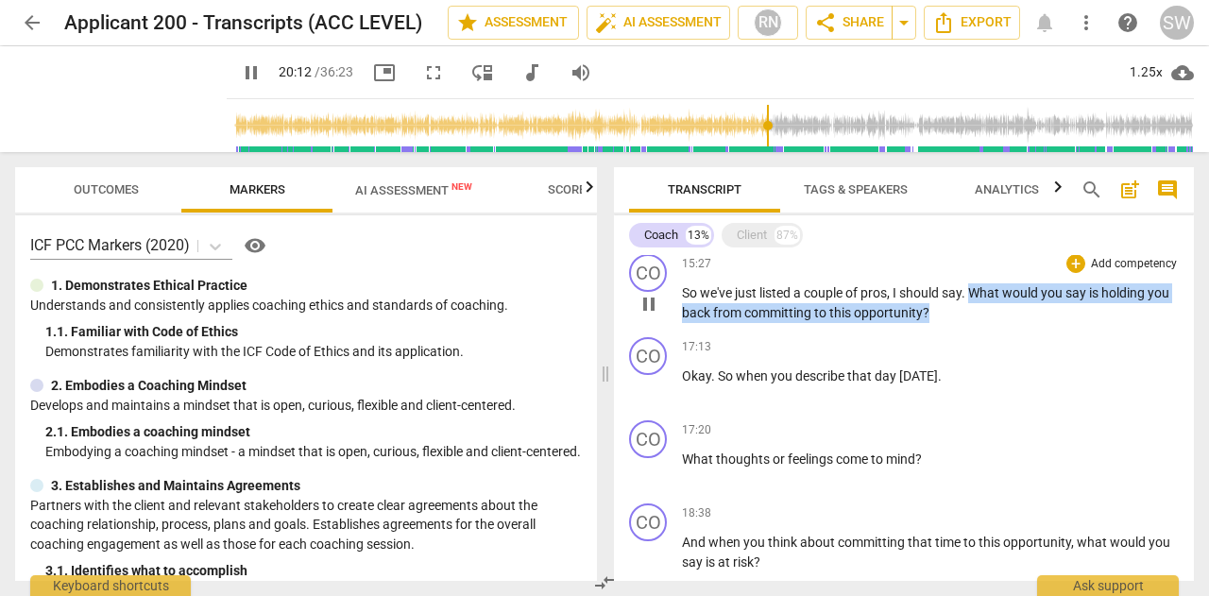
drag, startPoint x: 975, startPoint y: 307, endPoint x: 965, endPoint y: 331, distance: 26.3
click at [965, 322] on p "So we've just listed a couple of pros , I should say . What would you say is ho…" at bounding box center [930, 302] width 497 height 39
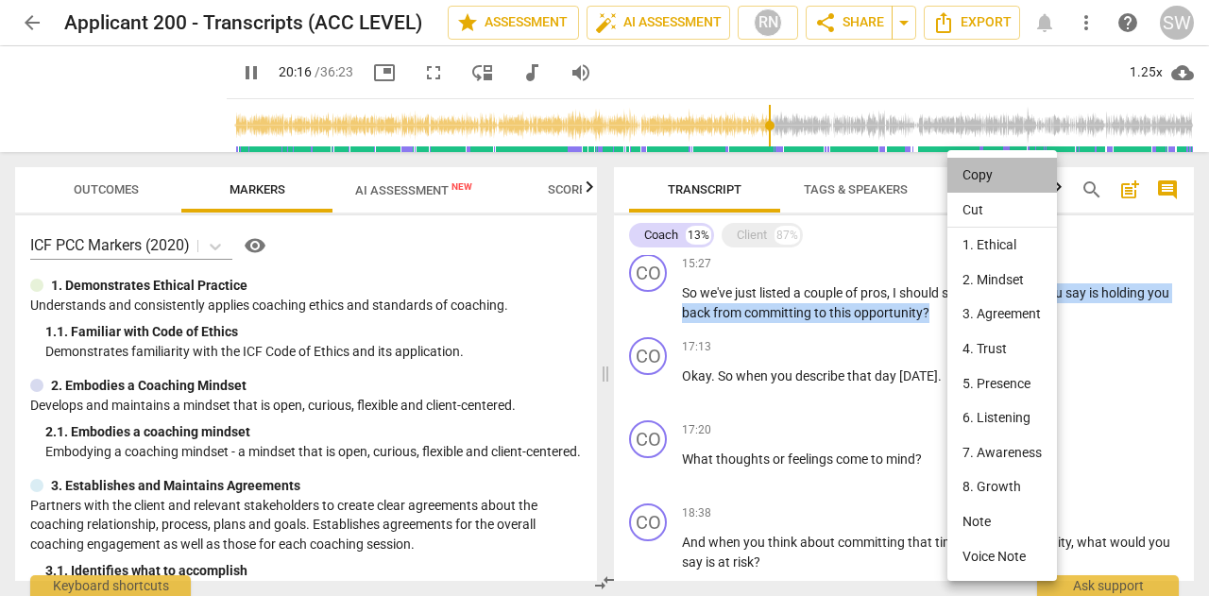
click at [969, 176] on li "Copy" at bounding box center [1002, 175] width 110 height 35
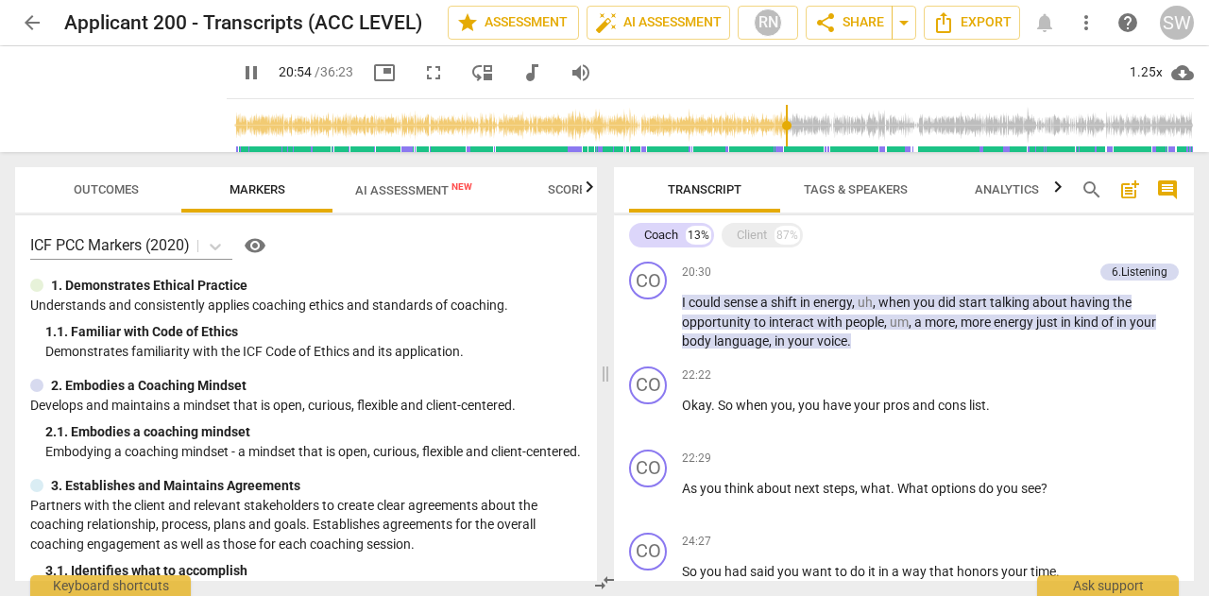
scroll to position [2888, 0]
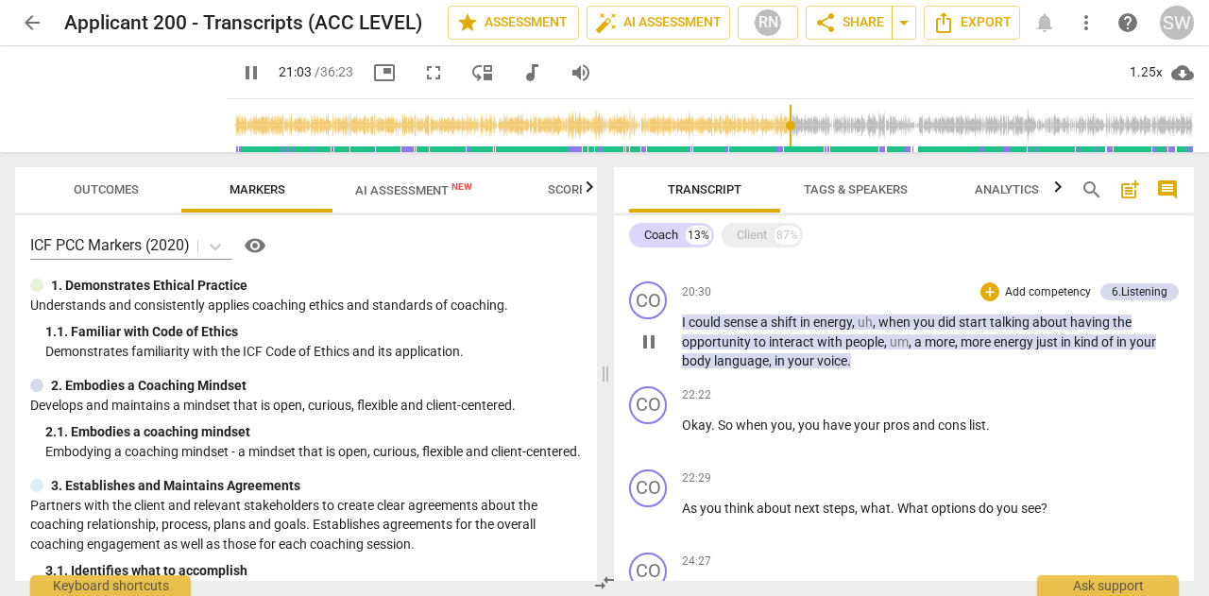
click at [682, 330] on span "I" at bounding box center [685, 321] width 7 height 15
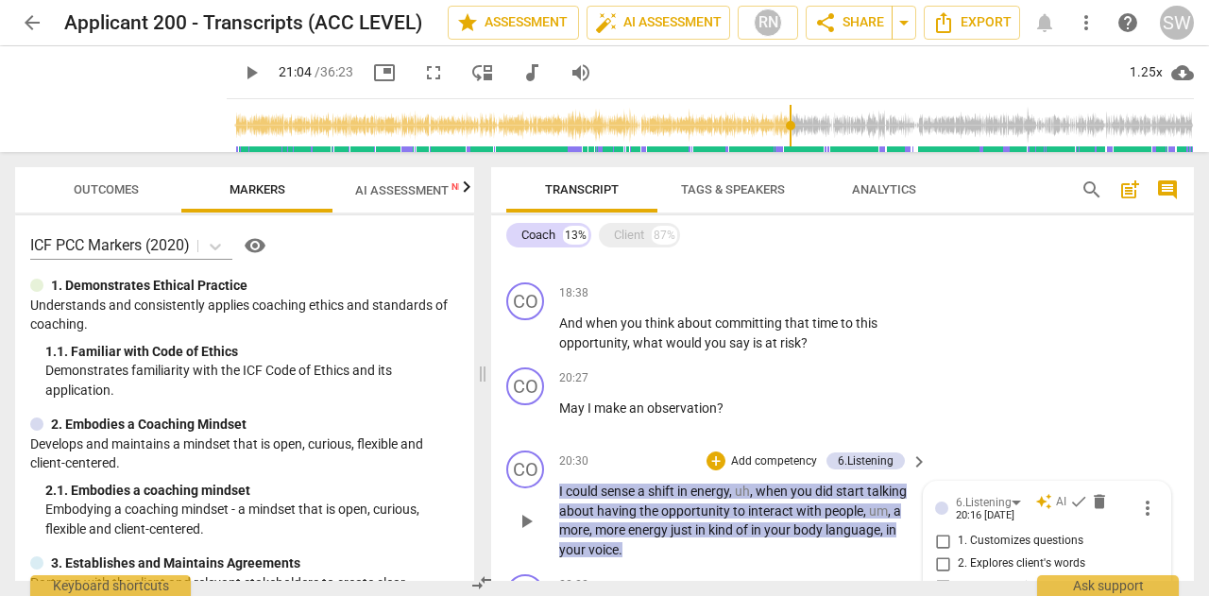
scroll to position [3175, 0]
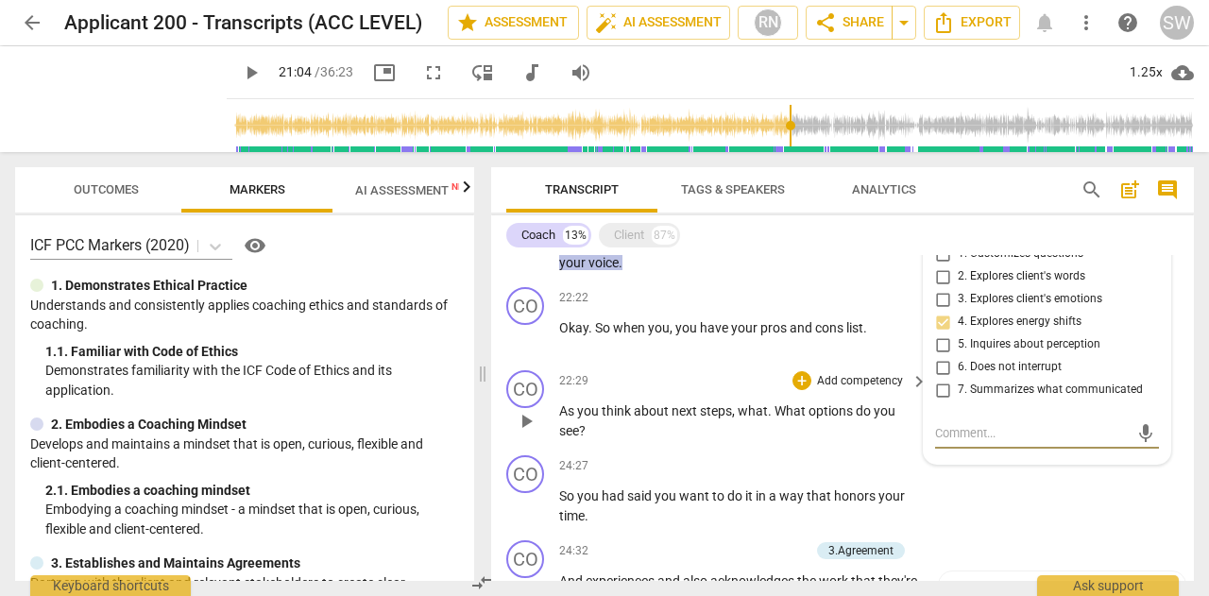
drag, startPoint x: 682, startPoint y: 342, endPoint x: 799, endPoint y: 382, distance: 123.6
click at [799, 382] on div "22:29 + Add competency keyboard_arrow_right As you think about next steps , wha…" at bounding box center [744, 405] width 370 height 70
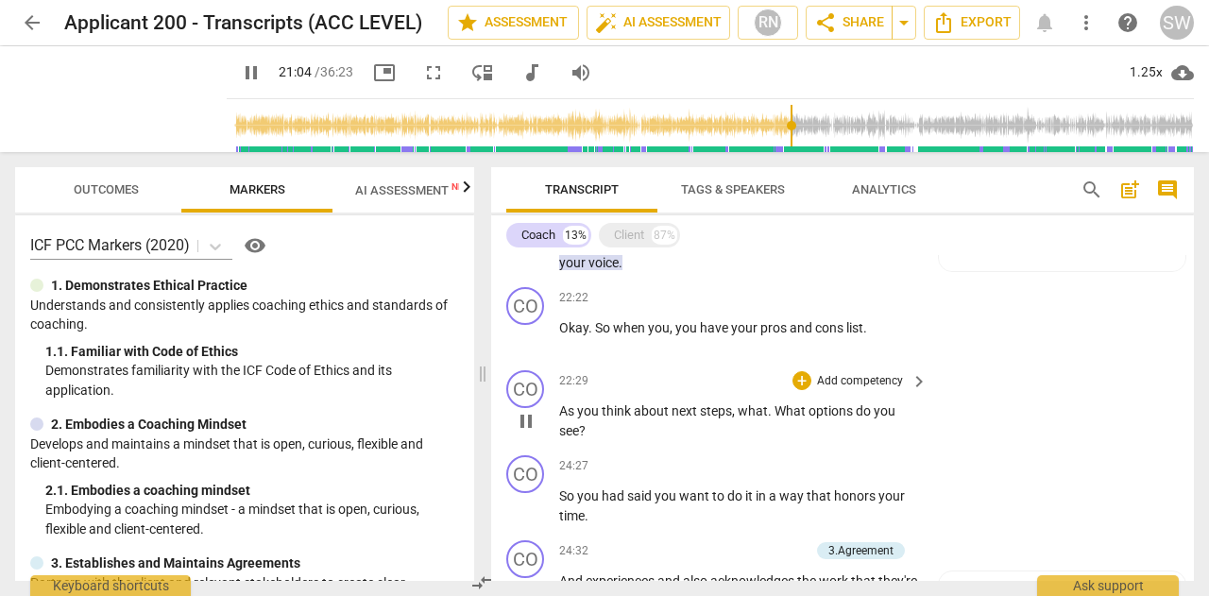
click at [910, 370] on span "keyboard_arrow_right" at bounding box center [919, 381] width 23 height 23
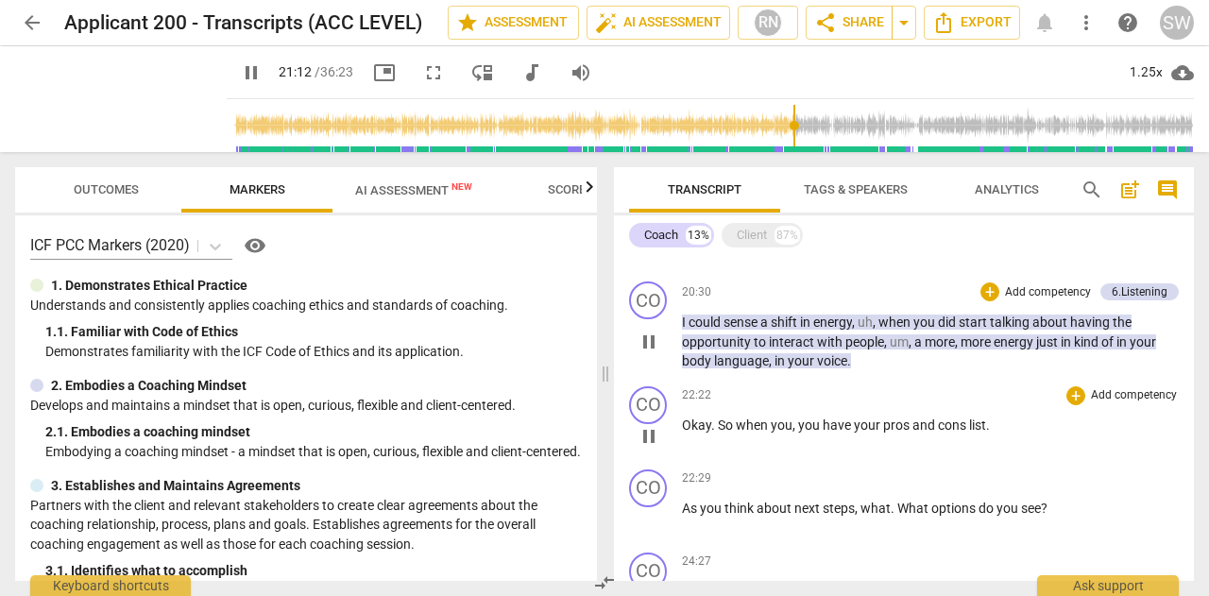
scroll to position [2867, 0]
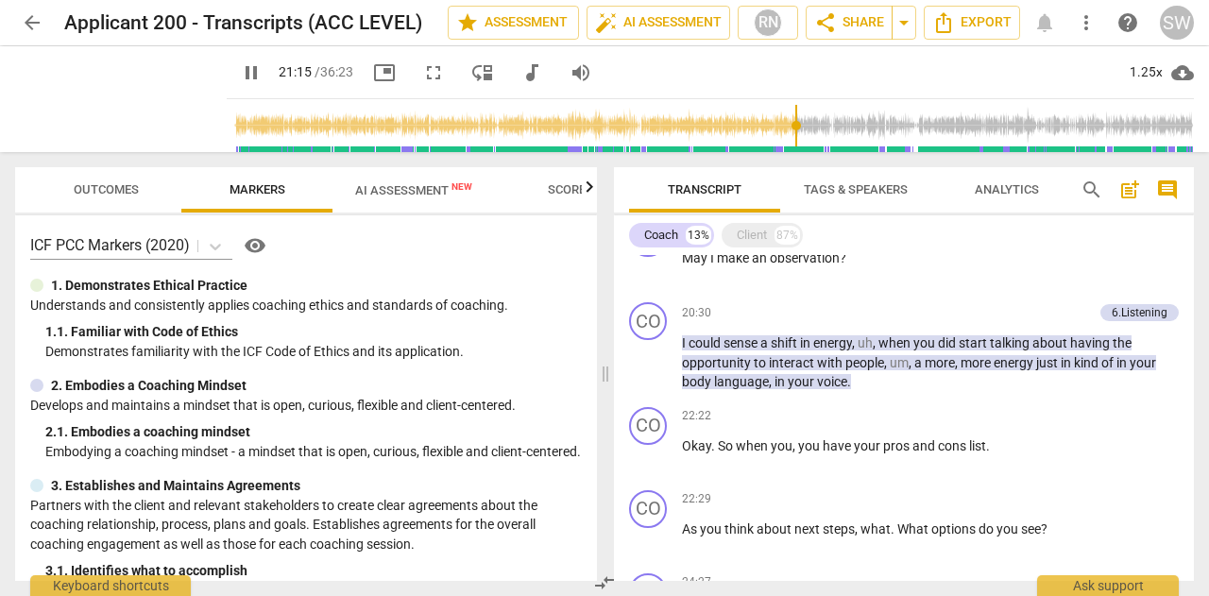
drag, startPoint x: 681, startPoint y: 362, endPoint x: 850, endPoint y: 405, distance: 174.5
click at [850, 399] on div "CO play_arrow pause 20:30 + Add competency 6.Listening keyboard_arrow_right I c…" at bounding box center [904, 347] width 580 height 105
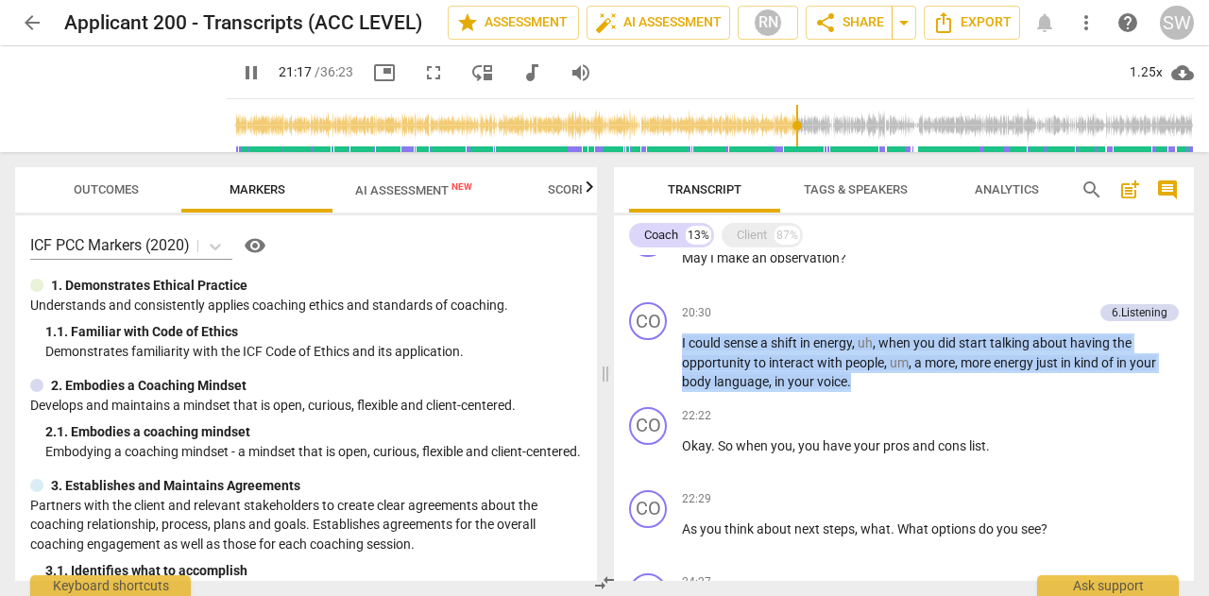
drag, startPoint x: 850, startPoint y: 405, endPoint x: 678, endPoint y: 362, distance: 177.3
click at [678, 362] on div "CO play_arrow pause 20:30 + Add competency 6.Listening keyboard_arrow_right I c…" at bounding box center [904, 347] width 580 height 105
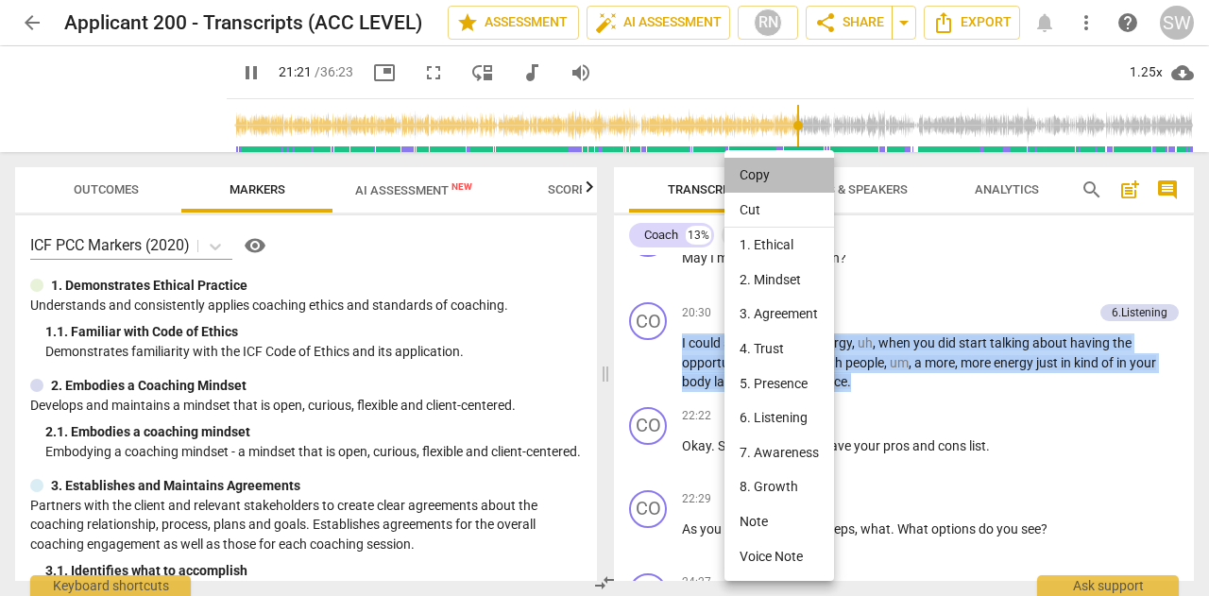
click at [765, 173] on li "Copy" at bounding box center [779, 175] width 110 height 35
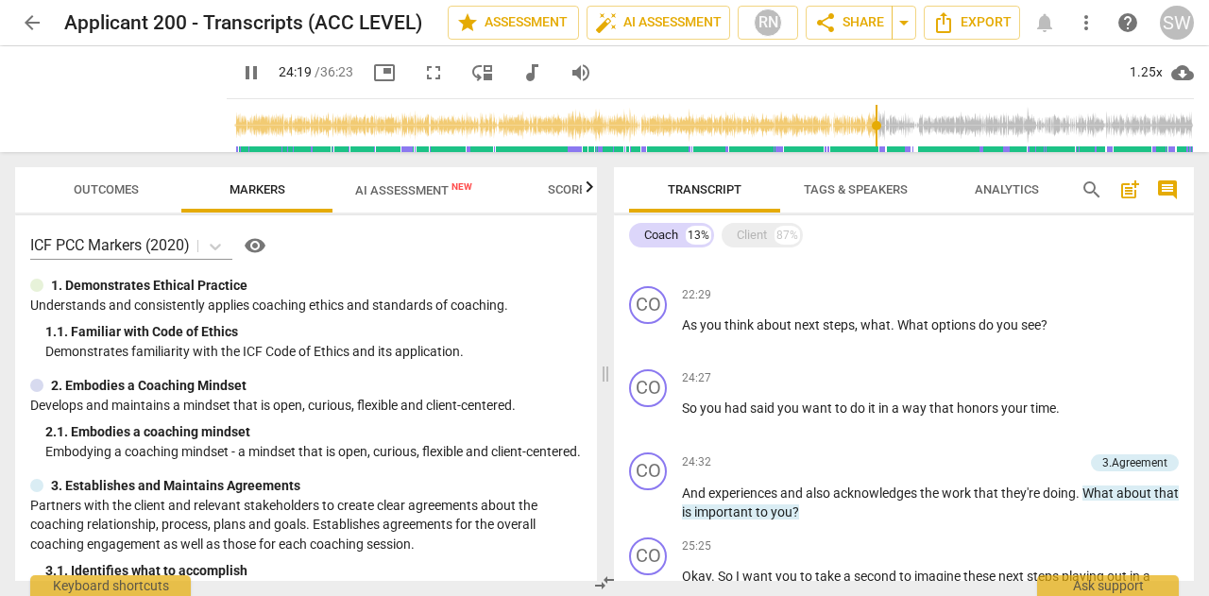
scroll to position [3101, 0]
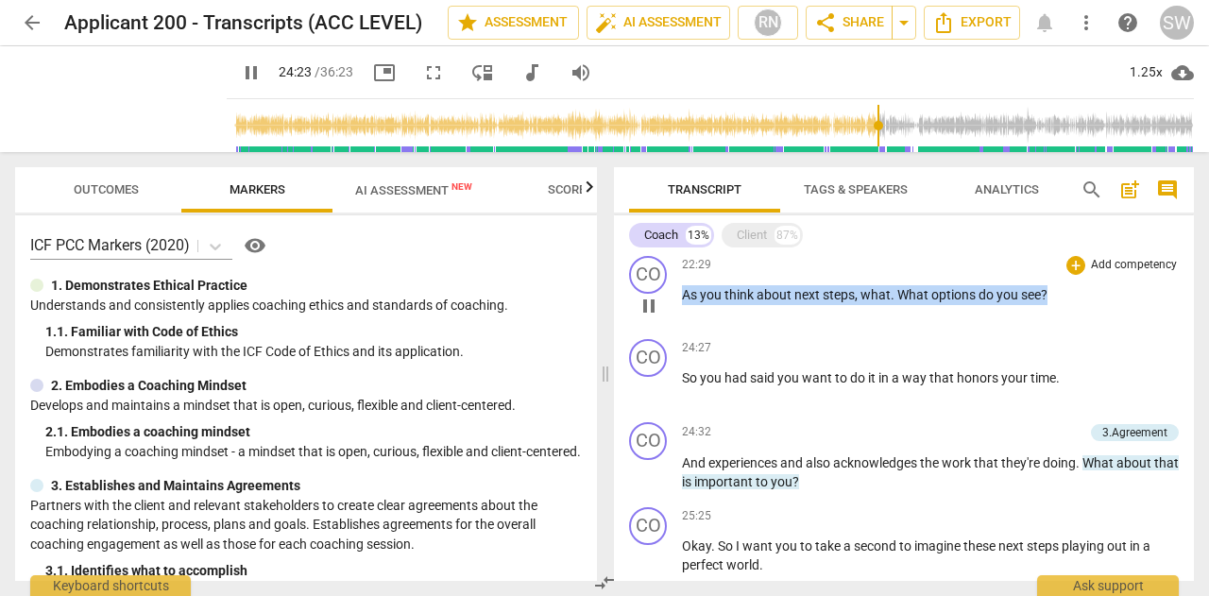
drag, startPoint x: 684, startPoint y: 314, endPoint x: 1027, endPoint y: 315, distance: 342.8
click at [1097, 324] on div "22:29 + Add competency keyboard_arrow_right As you think about next steps , wha…" at bounding box center [930, 290] width 497 height 68
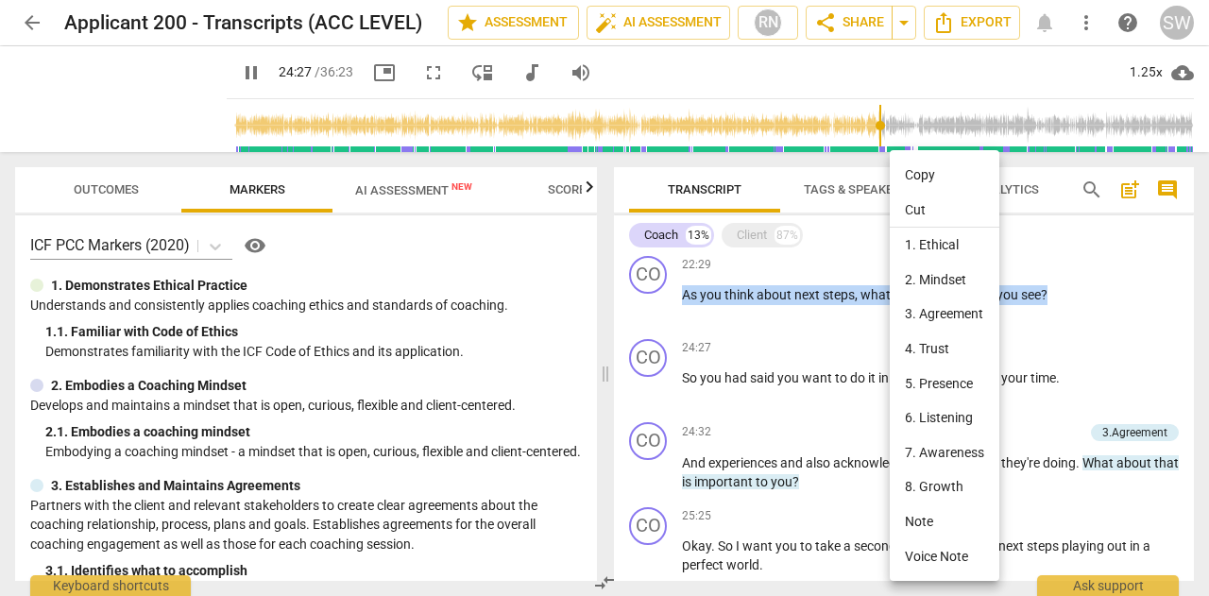
click at [922, 174] on li "Copy" at bounding box center [945, 175] width 110 height 35
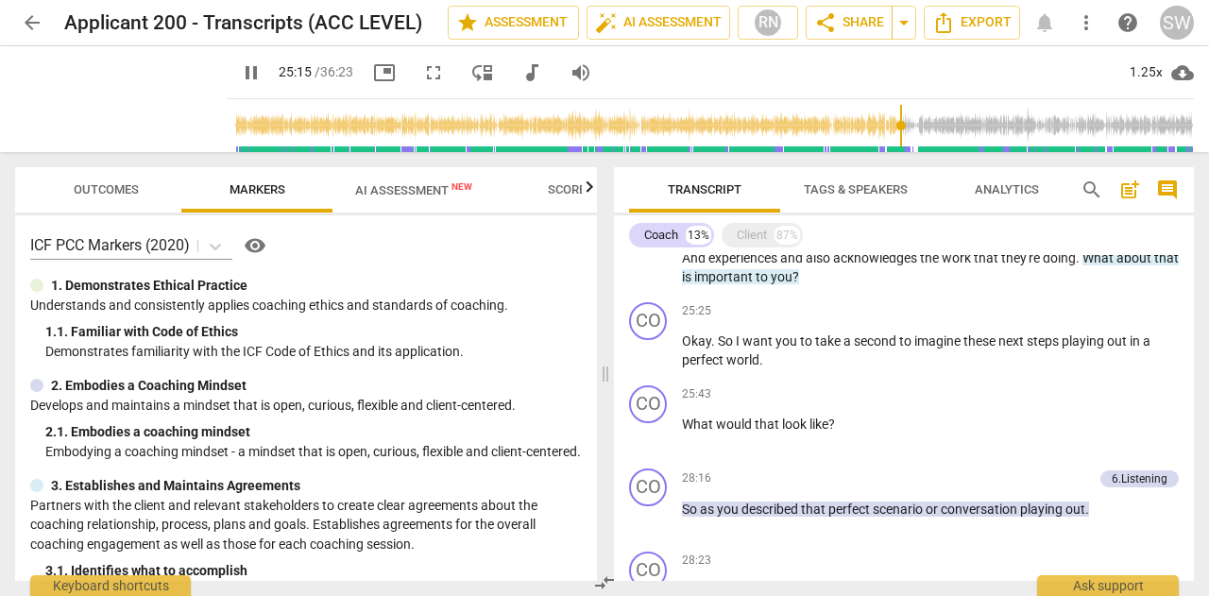
scroll to position [3317, 0]
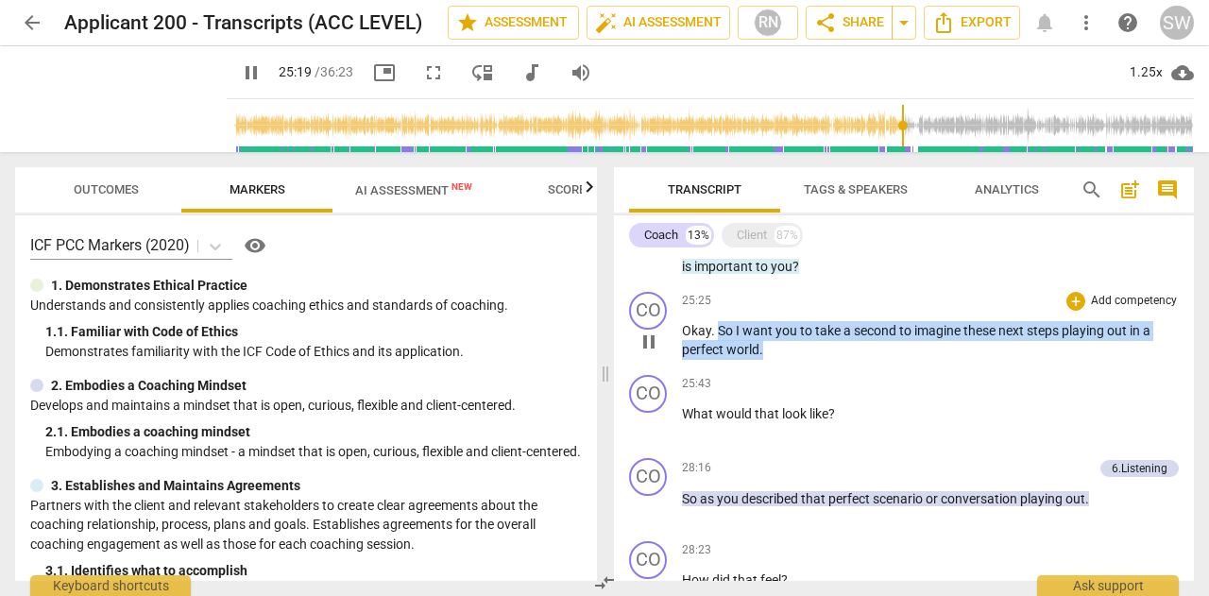
drag, startPoint x: 720, startPoint y: 350, endPoint x: 771, endPoint y: 369, distance: 54.4
click at [771, 360] on p "Okay . So I want you to take a second to imagine these next steps playing out i…" at bounding box center [930, 340] width 497 height 39
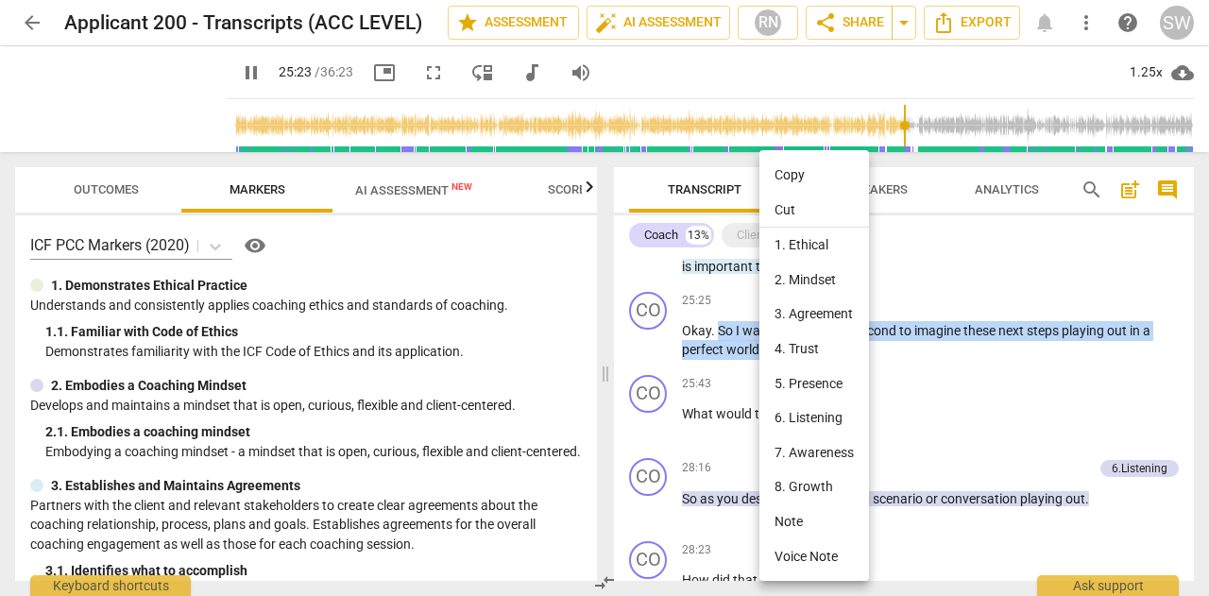
click at [796, 177] on li "Copy" at bounding box center [814, 175] width 110 height 35
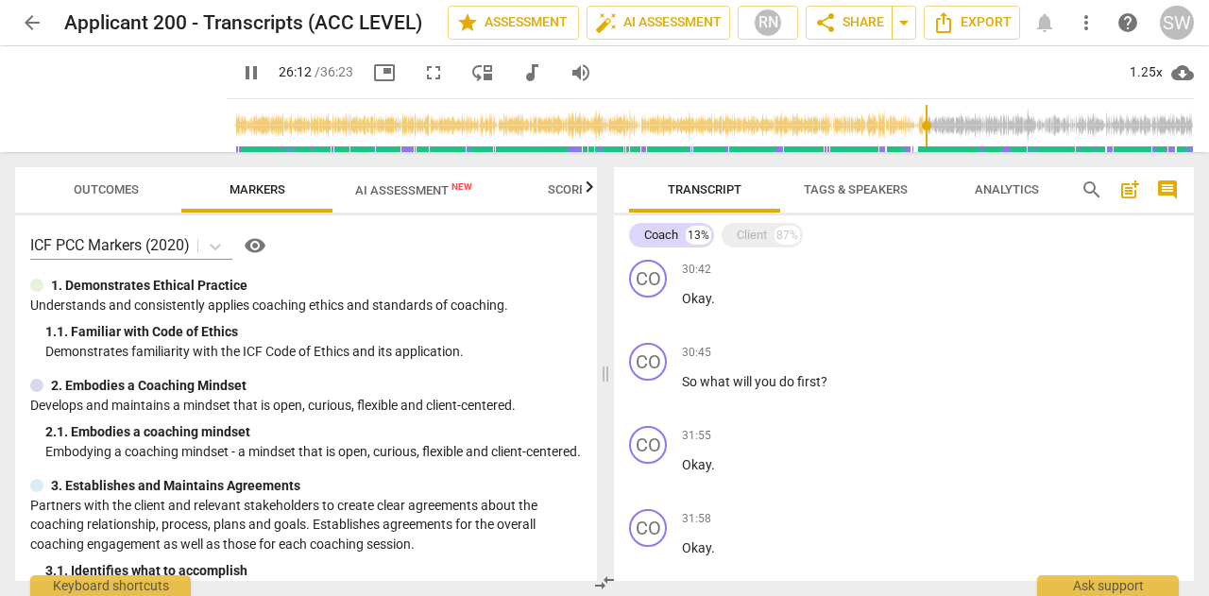
scroll to position [3959, 0]
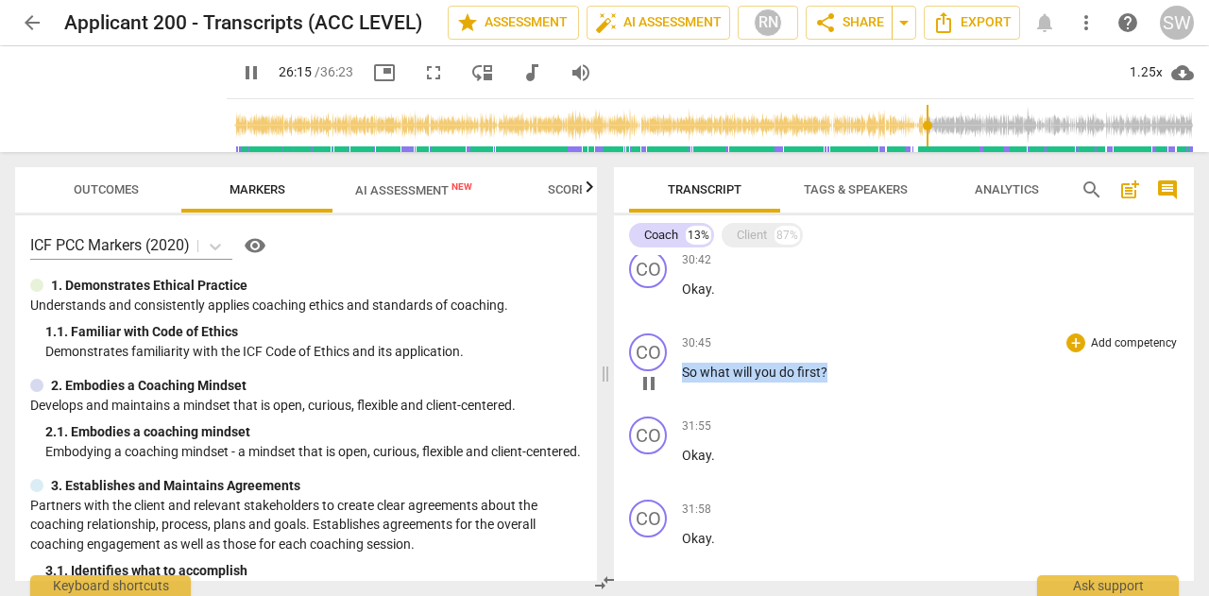
drag, startPoint x: 684, startPoint y: 391, endPoint x: 842, endPoint y: 390, distance: 158.7
click at [842, 382] on p "So what will you do first ?" at bounding box center [930, 373] width 497 height 20
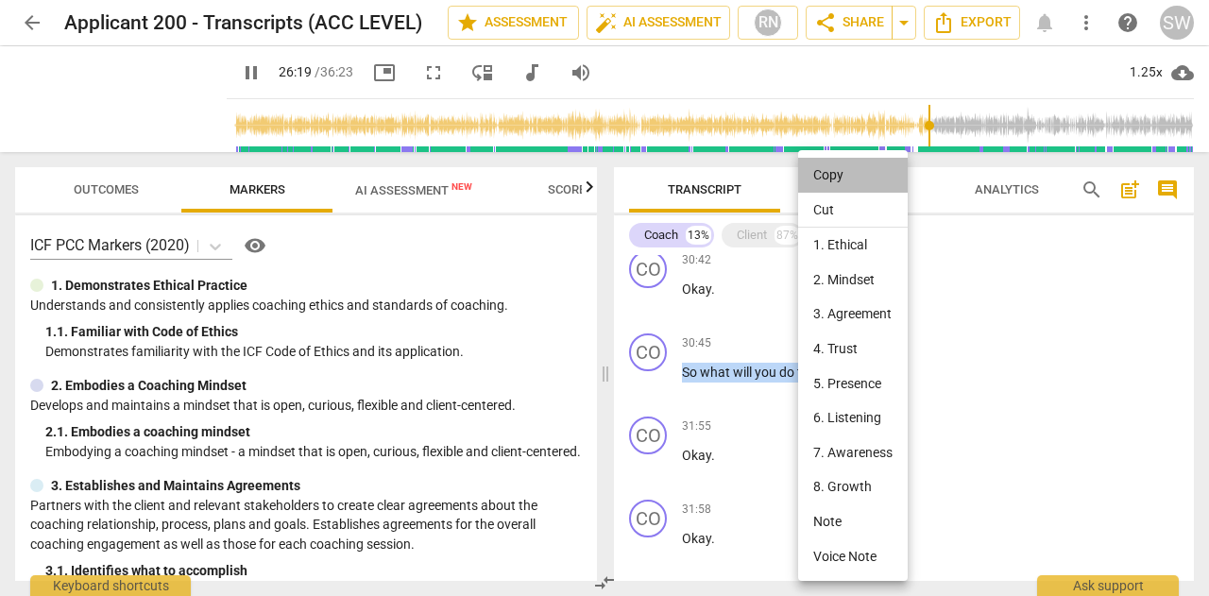
click at [840, 177] on li "Copy" at bounding box center [853, 175] width 110 height 35
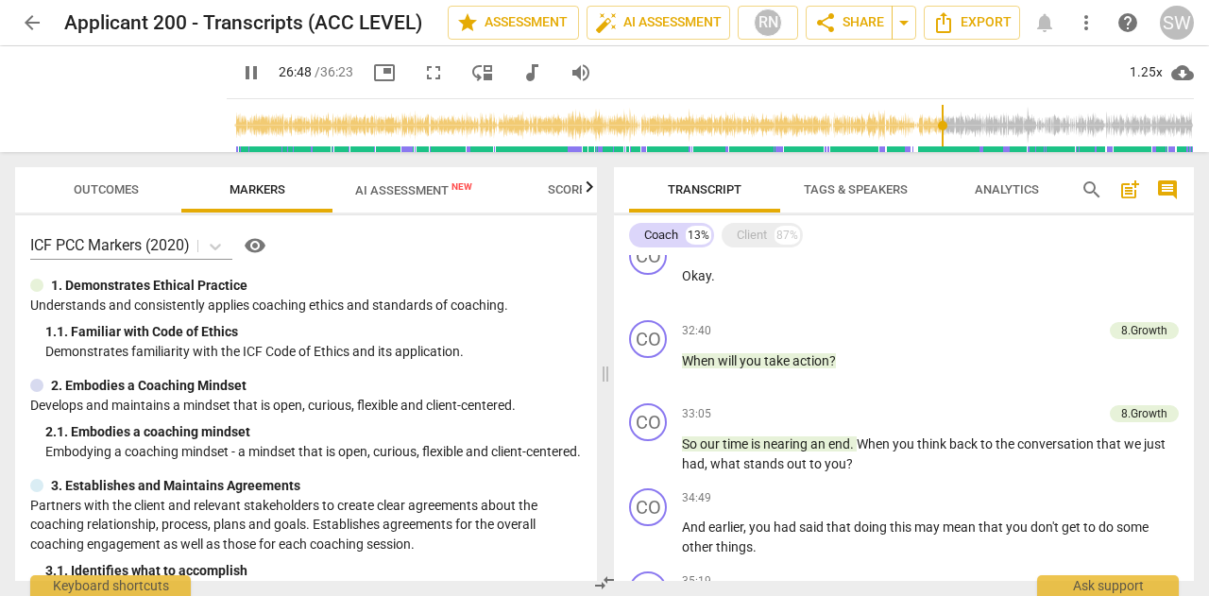
scroll to position [4418, 0]
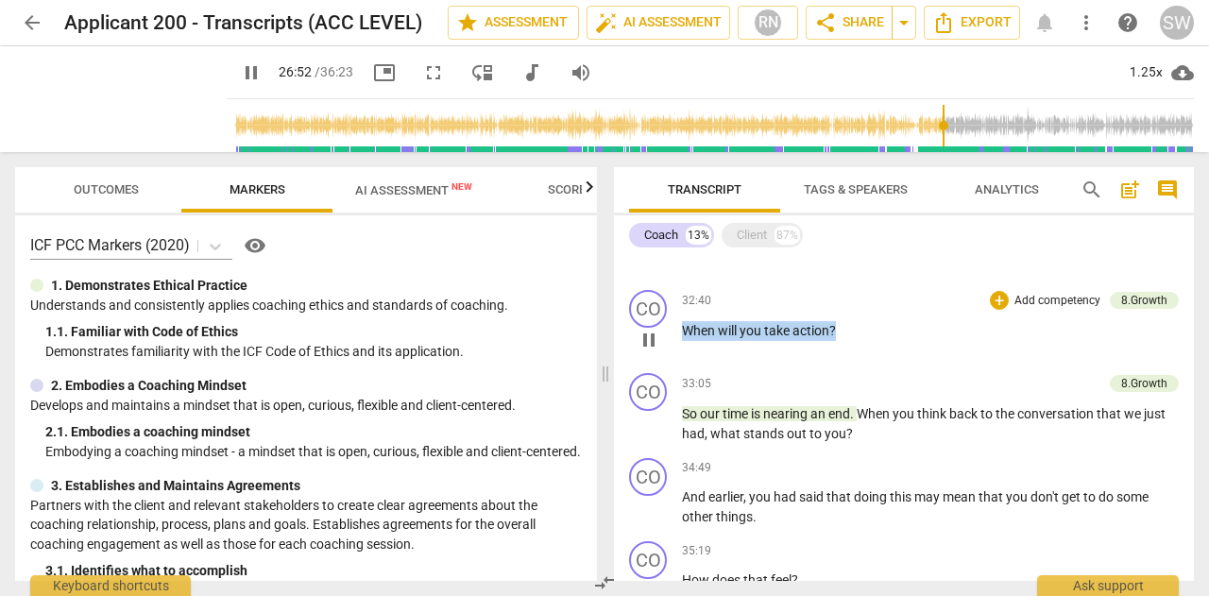
drag, startPoint x: 686, startPoint y: 350, endPoint x: 861, endPoint y: 351, distance: 175.7
click at [861, 341] on p "When will you take action ?" at bounding box center [930, 331] width 497 height 20
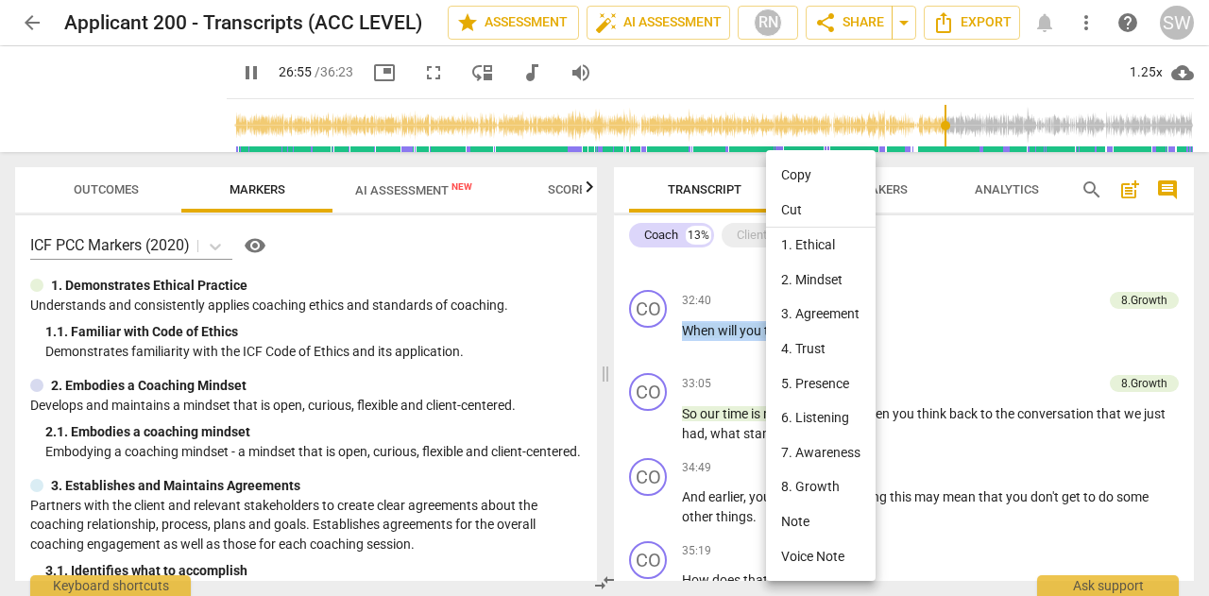
click at [806, 178] on li "Copy" at bounding box center [821, 175] width 110 height 35
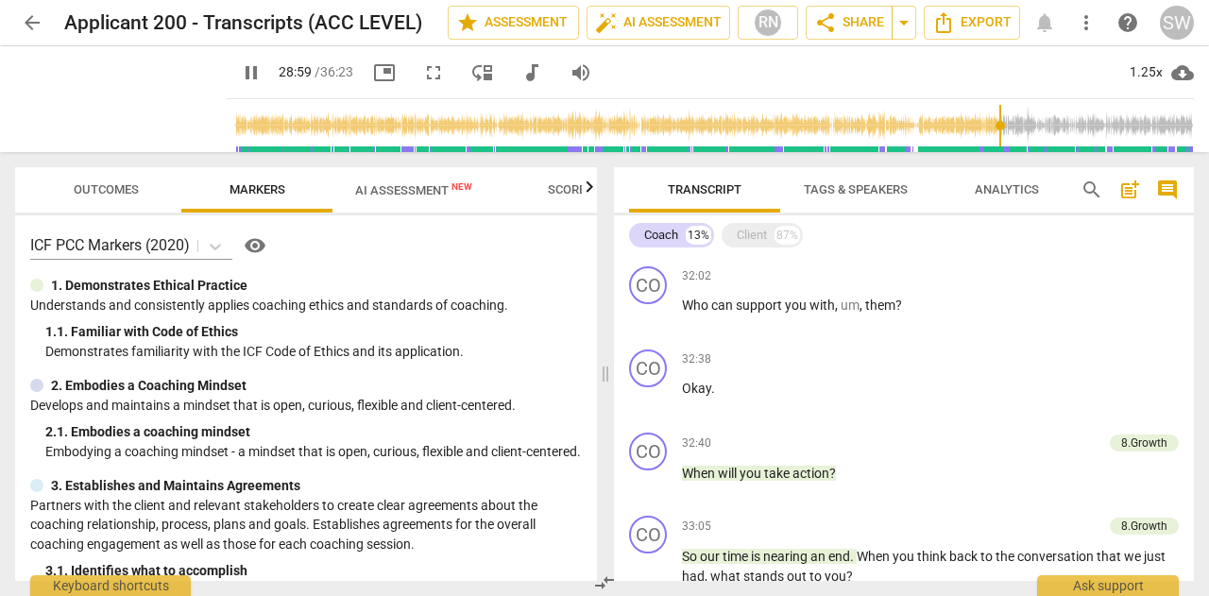
scroll to position [3652, 0]
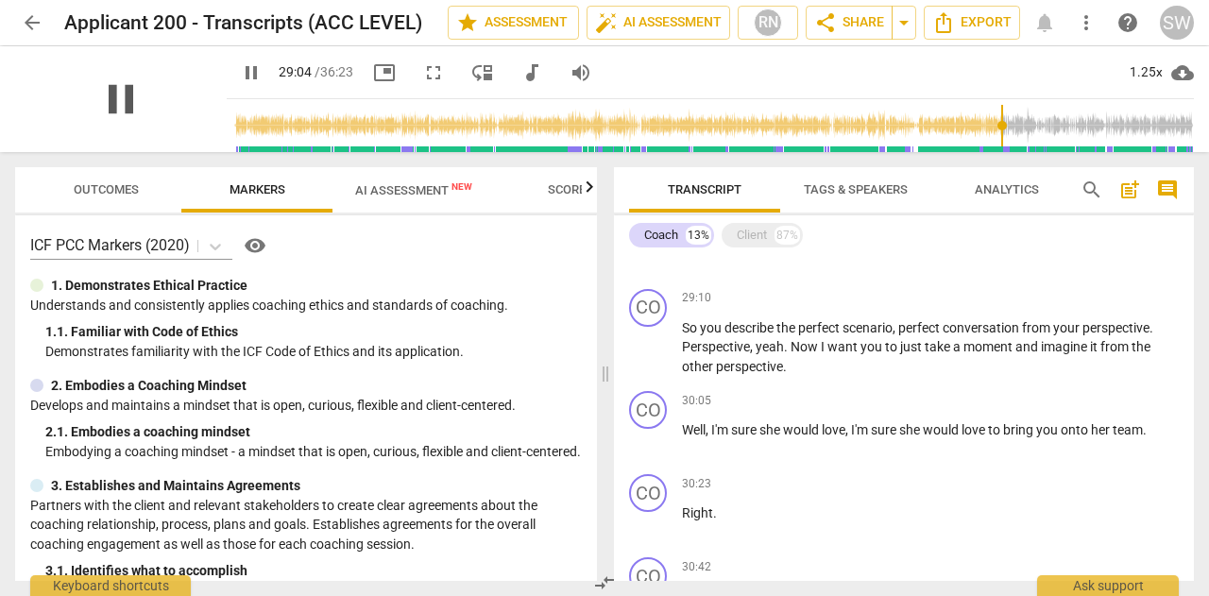
click at [145, 92] on span "pause" at bounding box center [120, 99] width 49 height 49
click at [145, 95] on span "play_arrow" at bounding box center [120, 99] width 49 height 49
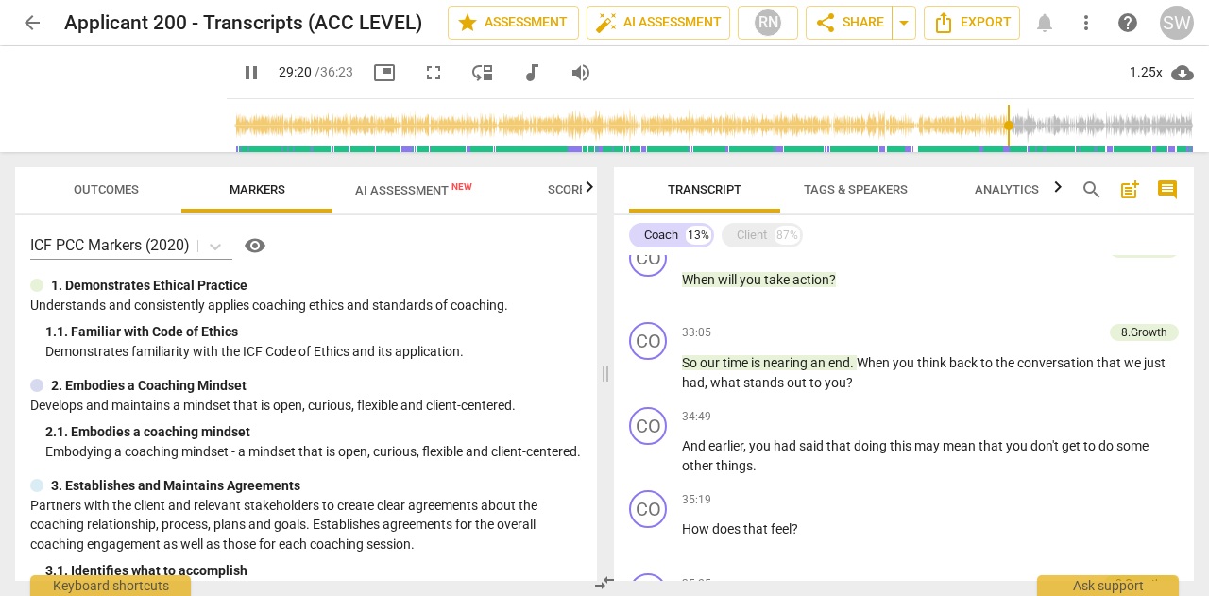
scroll to position [4510, 0]
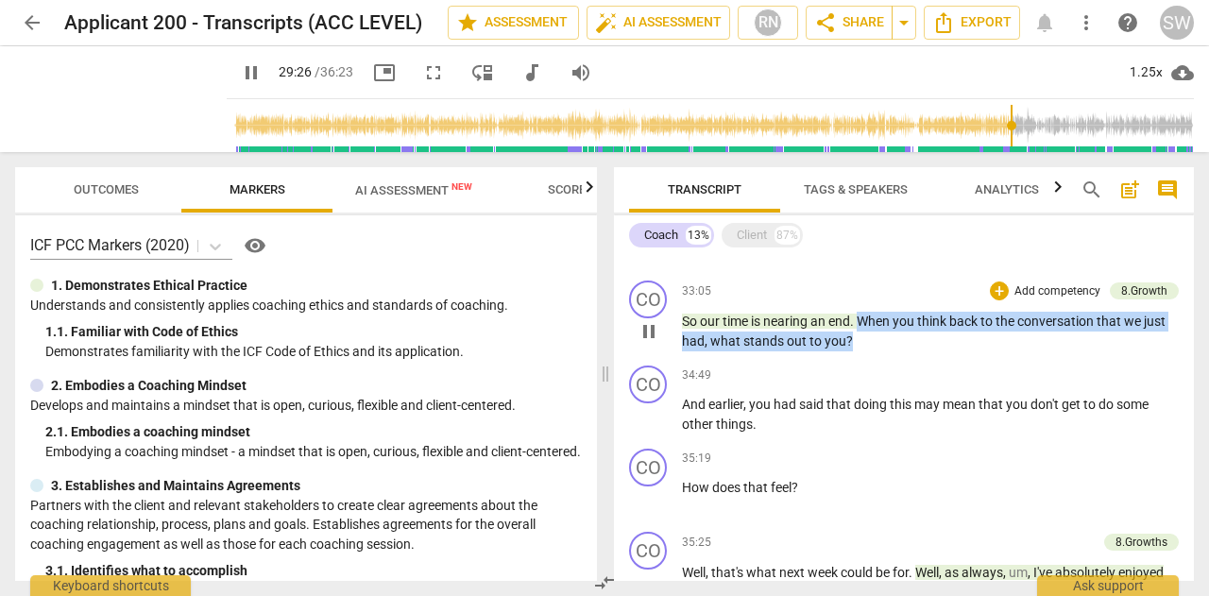
drag, startPoint x: 861, startPoint y: 337, endPoint x: 858, endPoint y: 361, distance: 23.9
click at [858, 350] on p "So our time is nearing an end . When you think back to the conversation that we…" at bounding box center [930, 331] width 497 height 39
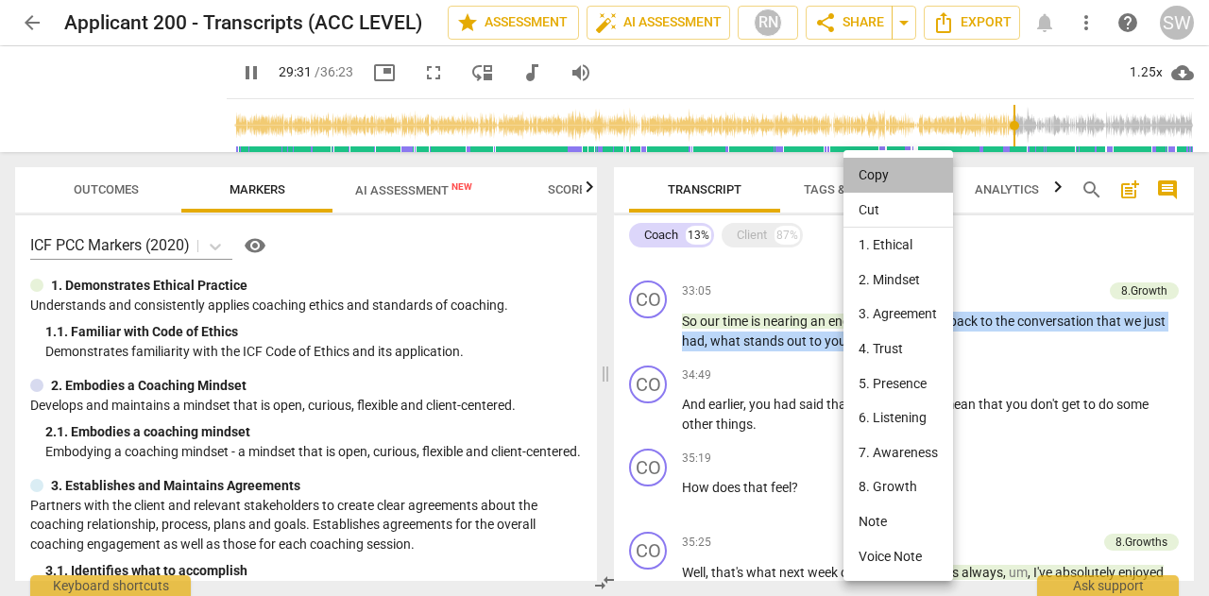
click at [886, 175] on li "Copy" at bounding box center [898, 175] width 110 height 35
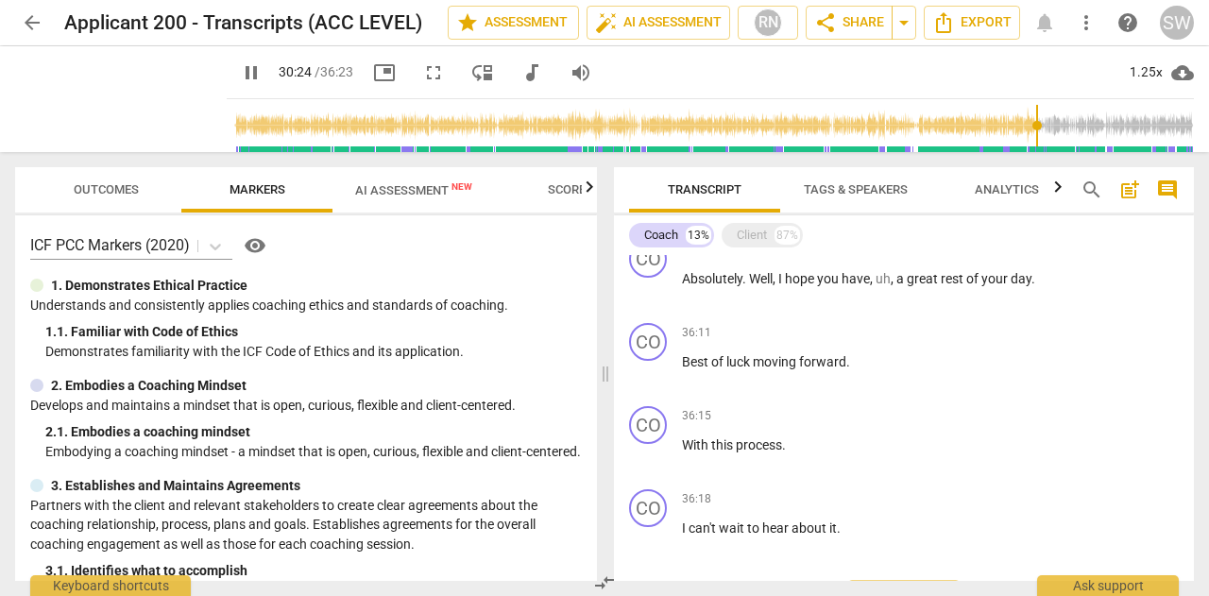
scroll to position [4959, 0]
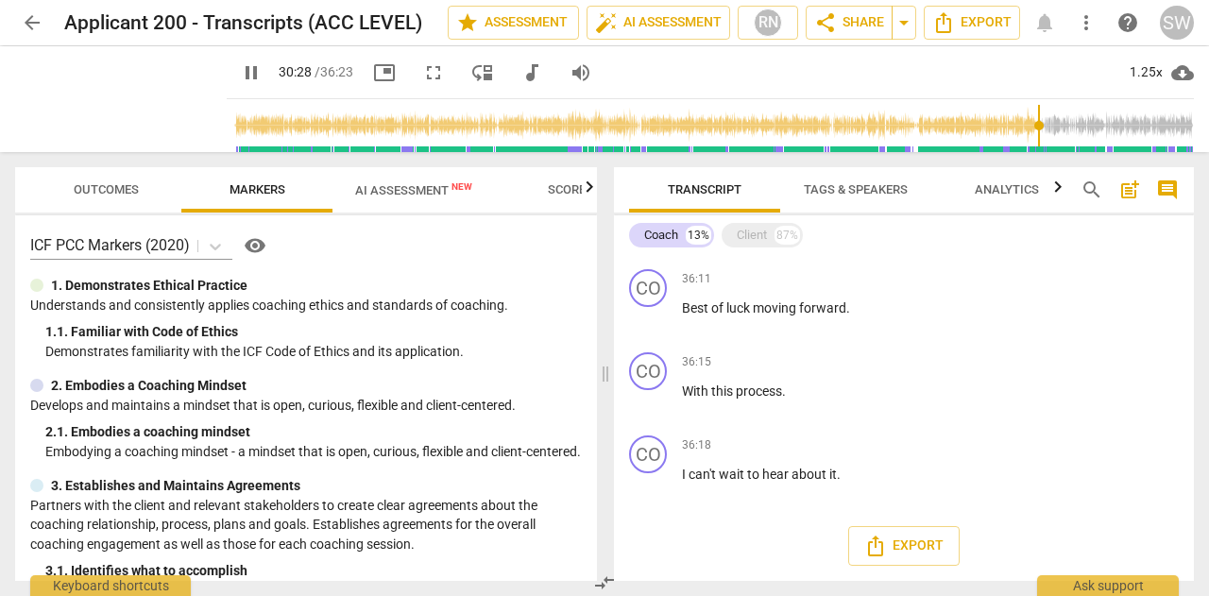
type input "1829"
